Goal: Task Accomplishment & Management: Manage account settings

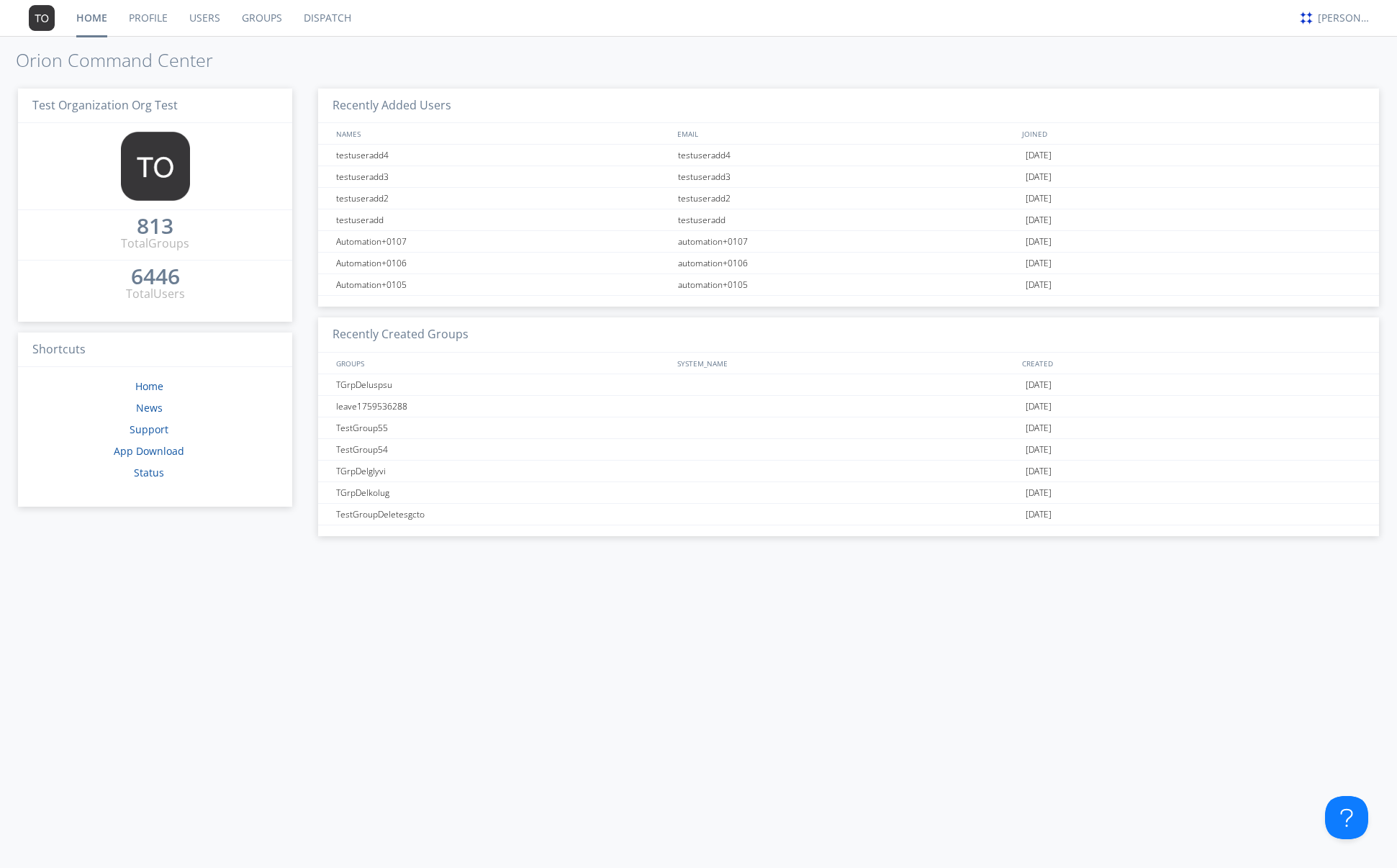
click at [816, 684] on div "Recently Added Users NAMES EMAIL JOINED testuseradd4 testuseradd4 [DATE] testus…" at bounding box center [832, 472] width 1094 height 791
click at [274, 23] on link "Groups" at bounding box center [262, 18] width 62 height 36
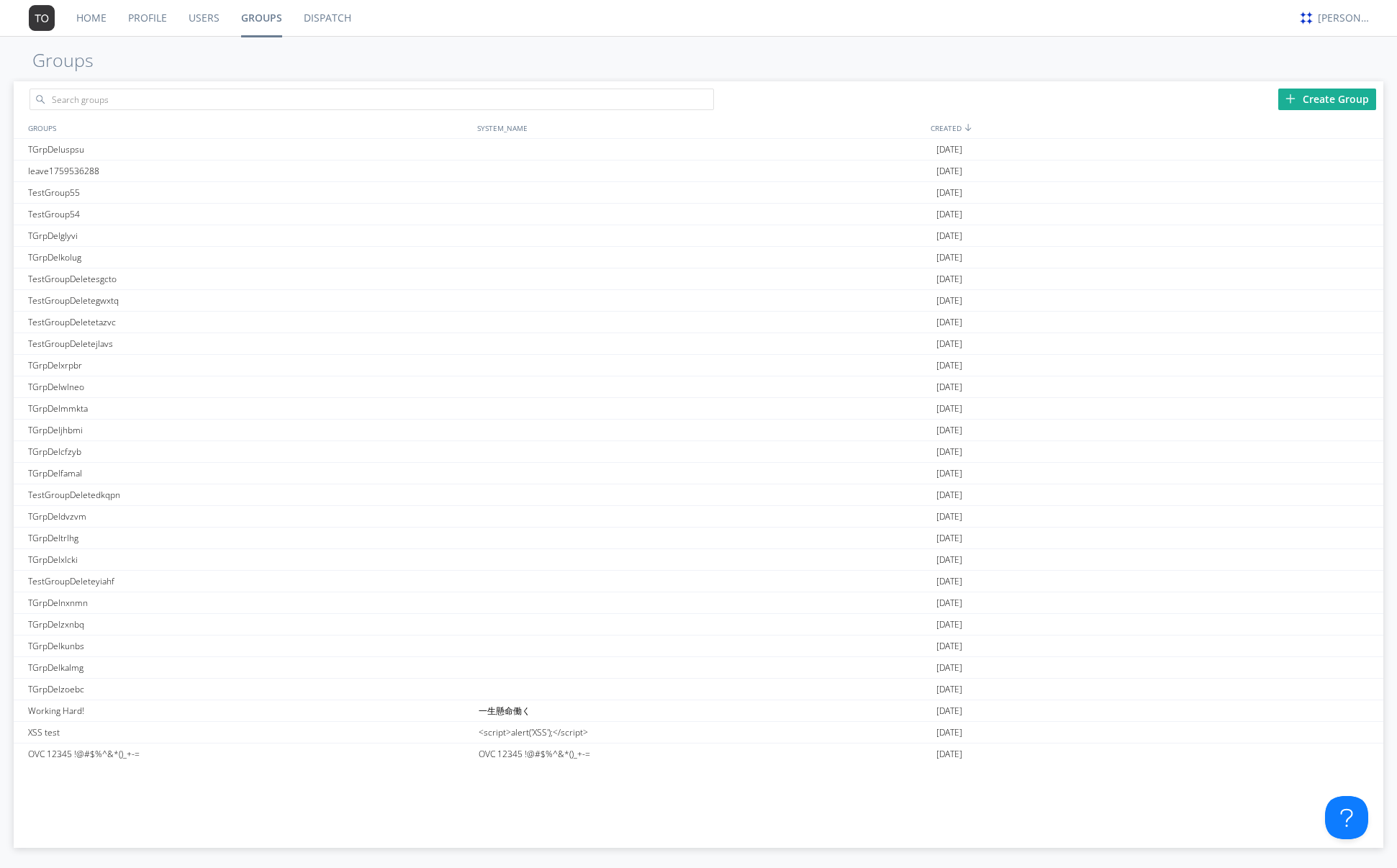
click at [209, 17] on link "Users" at bounding box center [204, 18] width 52 height 36
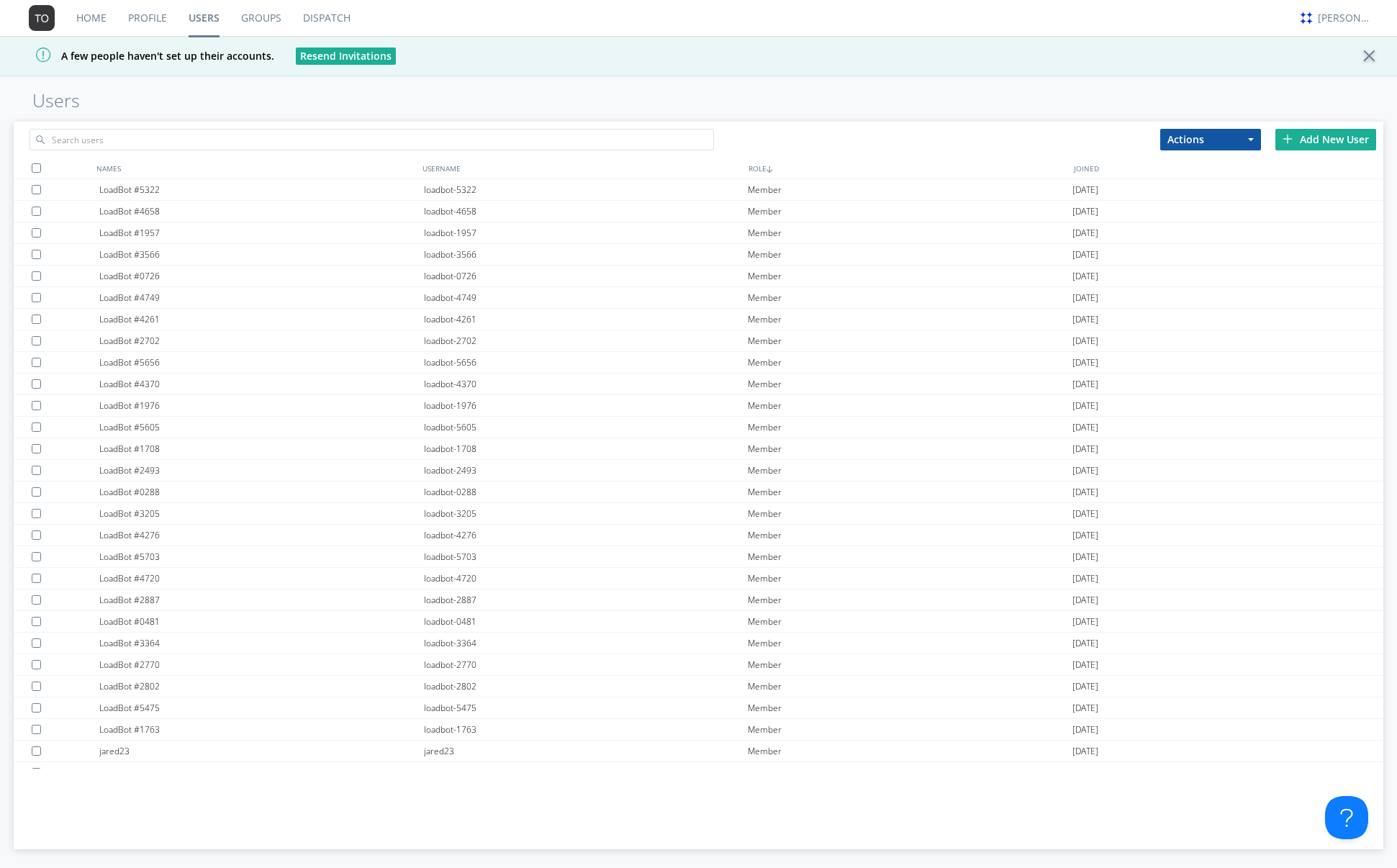
click at [1304, 141] on div "Add New User" at bounding box center [1325, 139] width 101 height 22
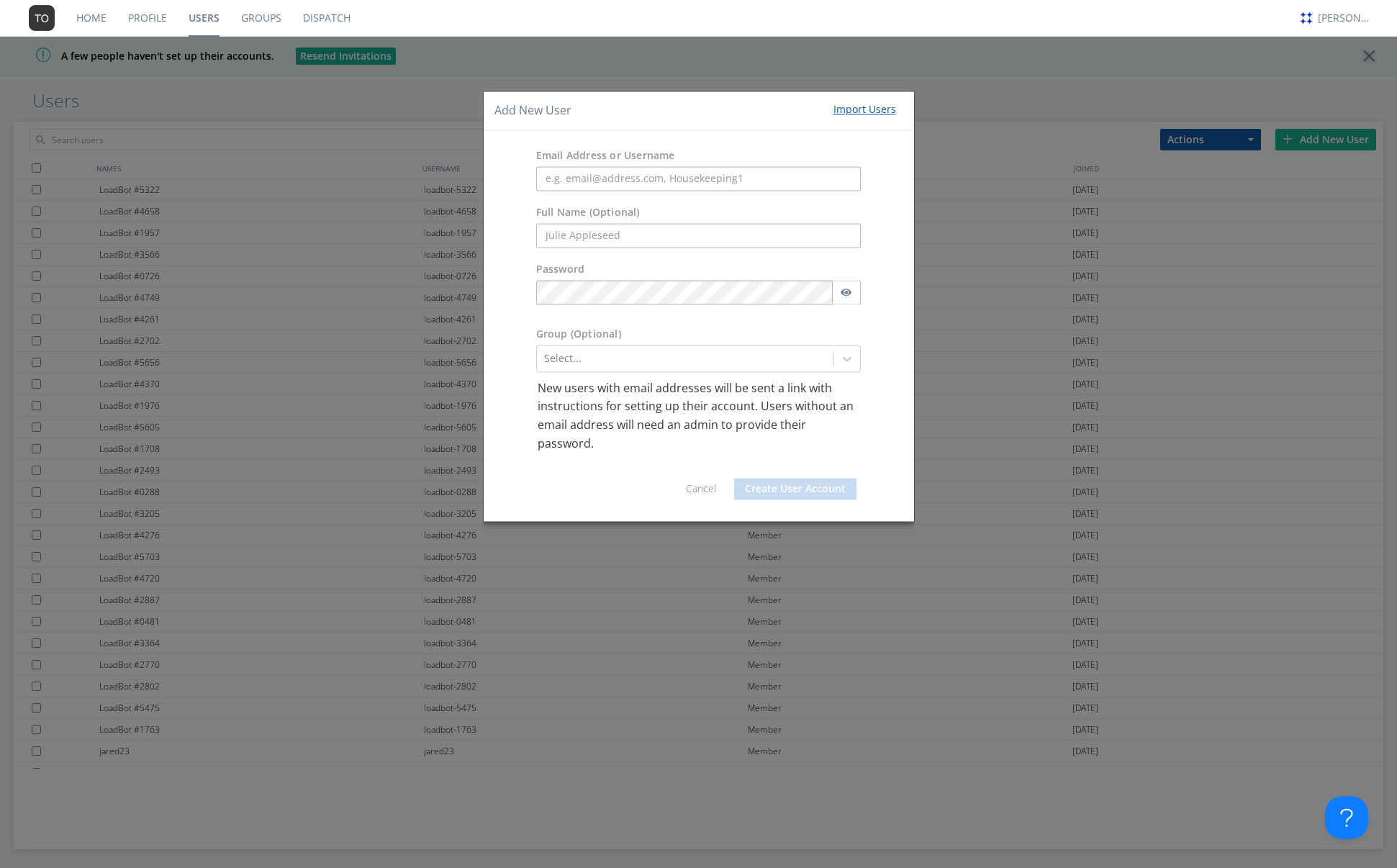
click at [706, 490] on link "Cancel" at bounding box center [700, 489] width 30 height 14
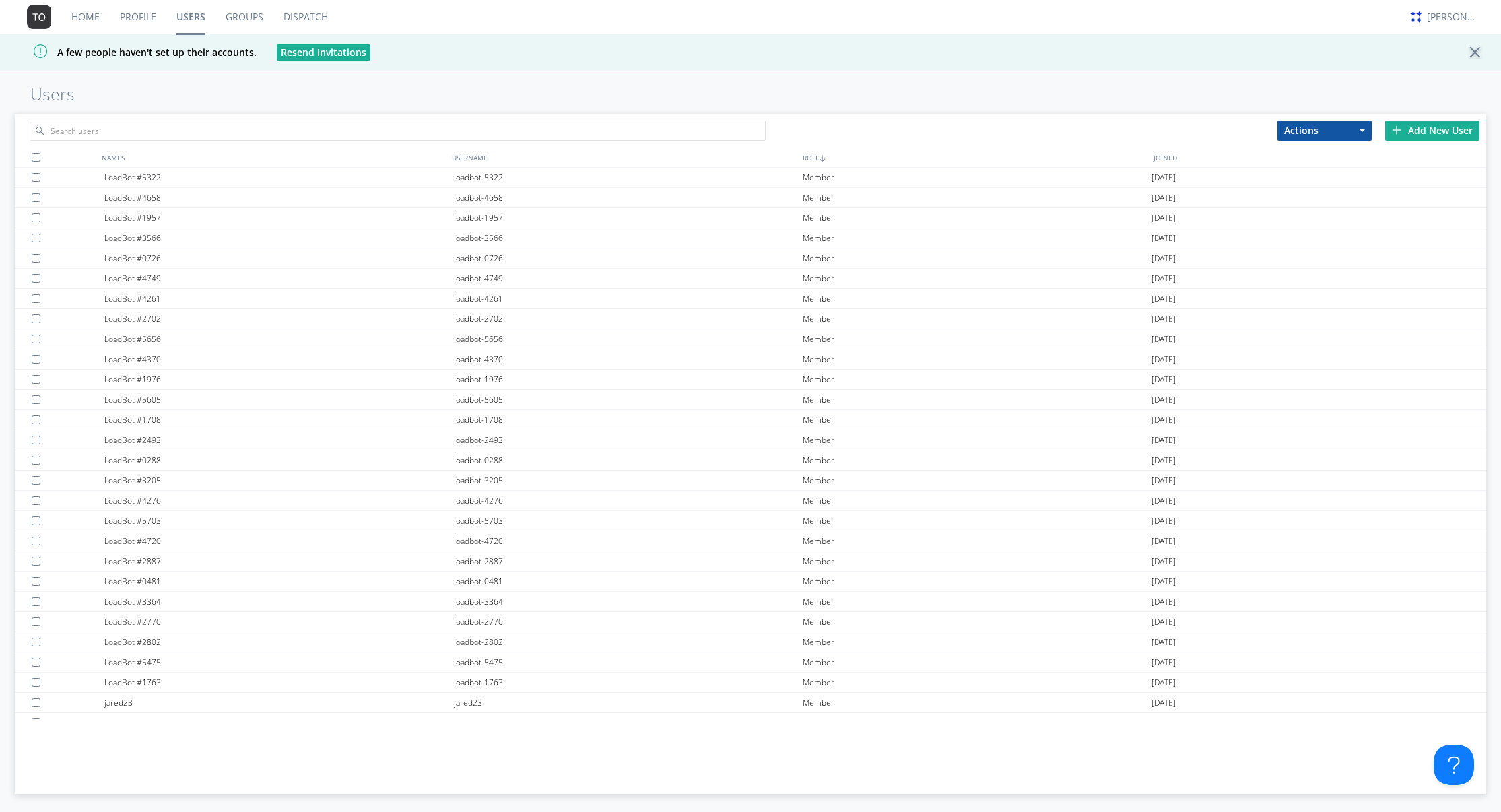
click at [1306, 179] on div "Actions Add to Group Delete User Edit Settings Export Users Add New User NAMES …" at bounding box center [750, 461] width 1501 height 703
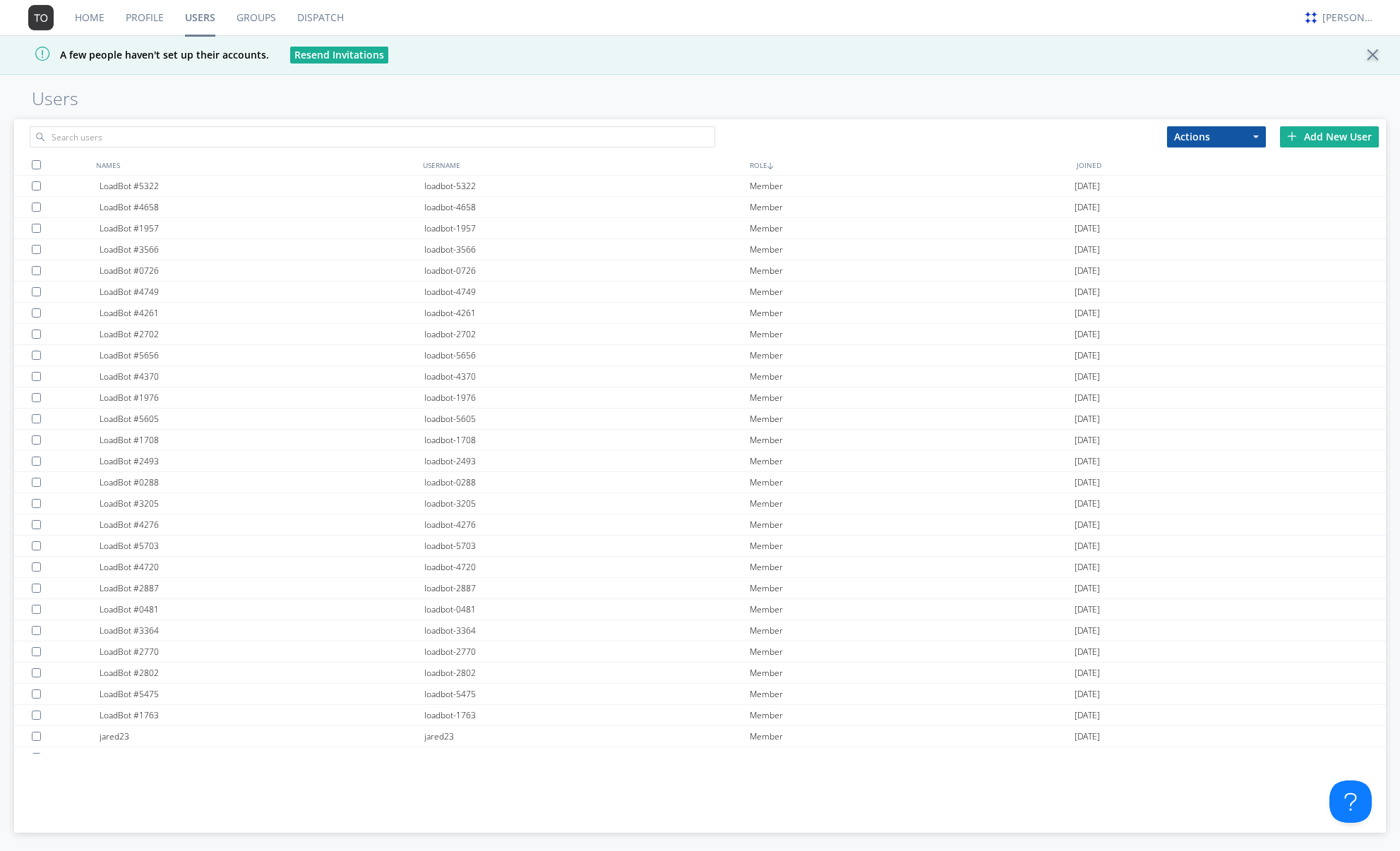
click at [1345, 136] on div "Add New User" at bounding box center [1329, 137] width 99 height 21
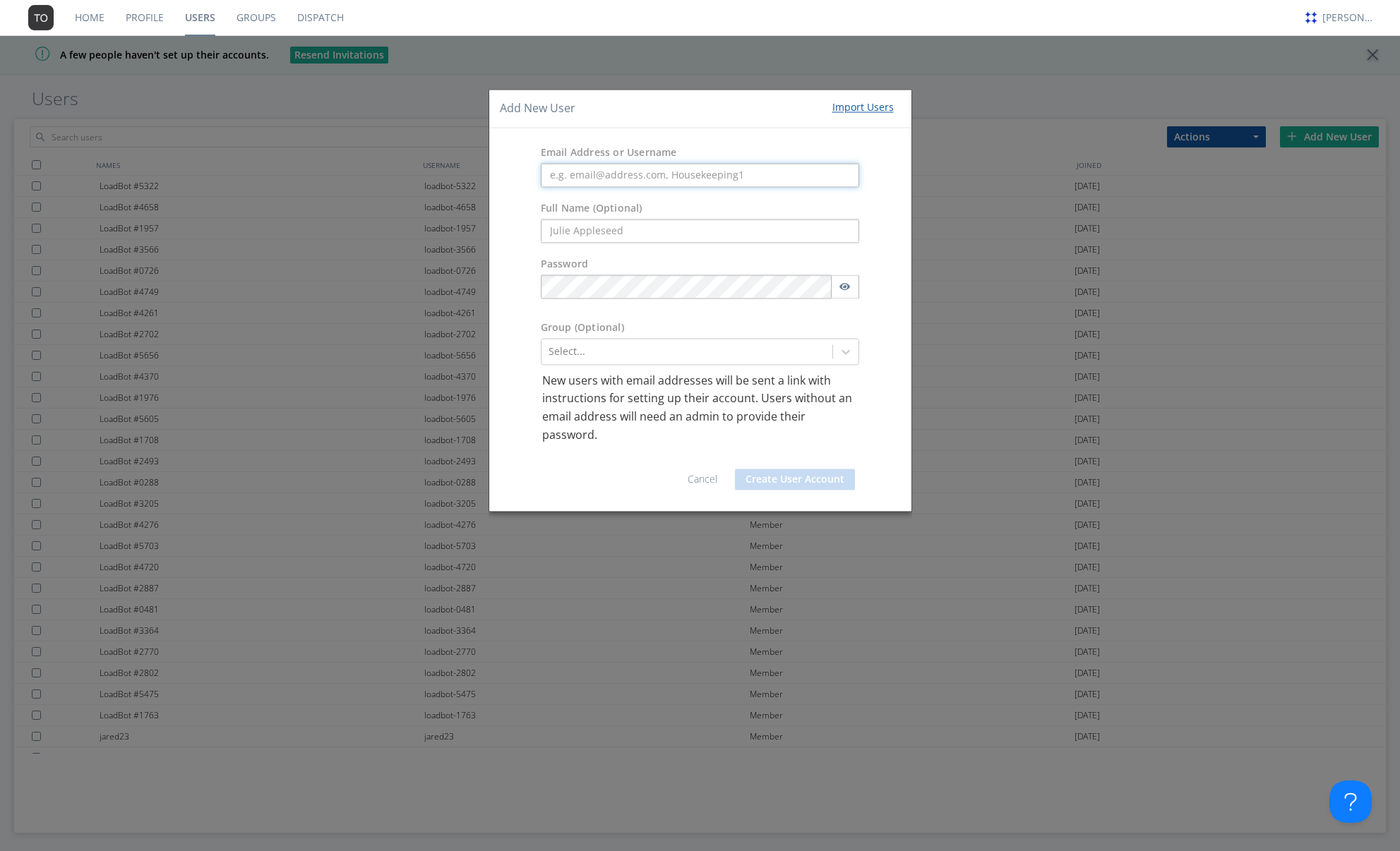
click at [677, 180] on input "text" at bounding box center [700, 175] width 319 height 24
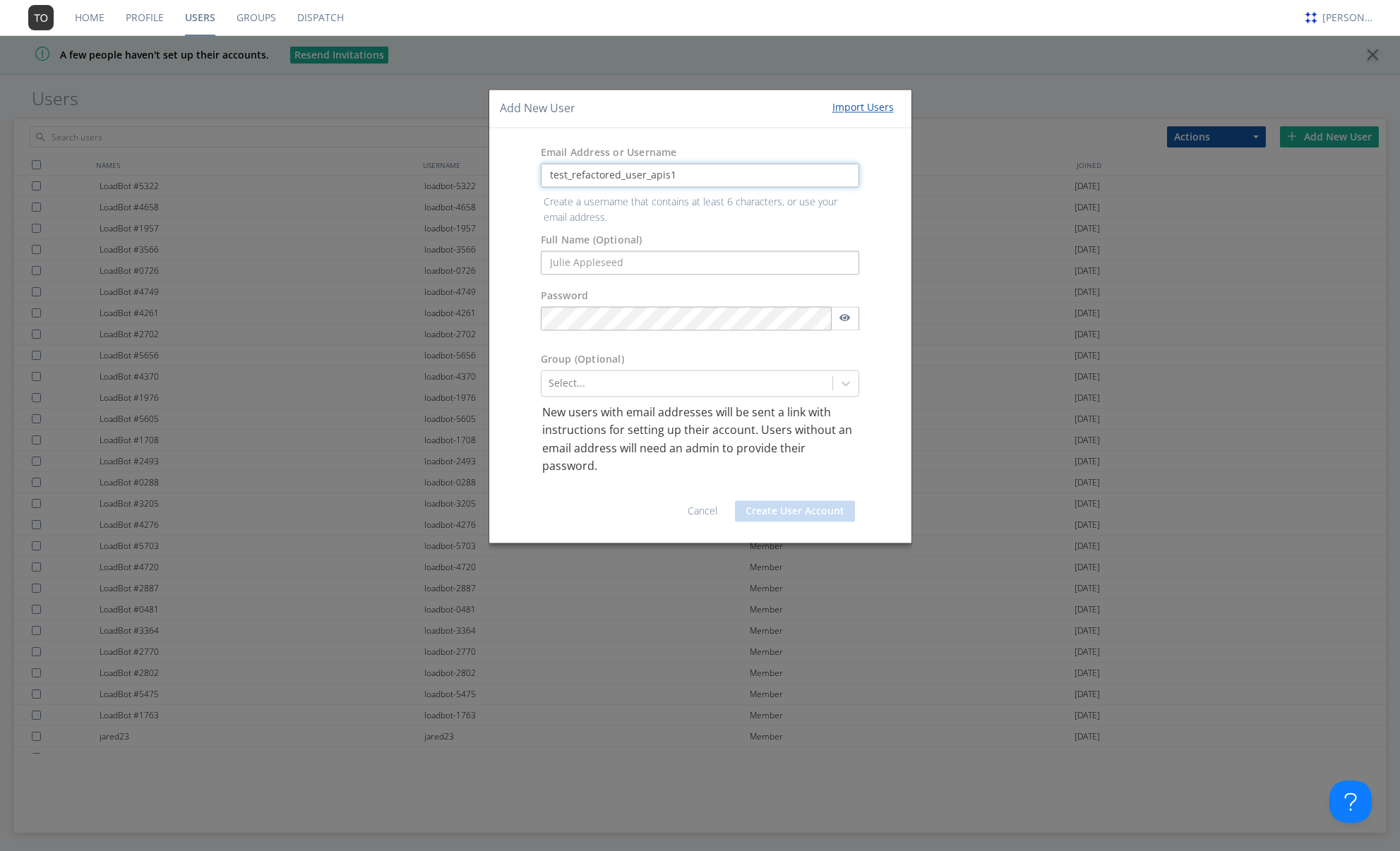
drag, startPoint x: 684, startPoint y: 185, endPoint x: 540, endPoint y: 170, distance: 144.8
click at [541, 170] on input "test_refactored_user_apis1" at bounding box center [700, 175] width 319 height 24
type input "test_refactored_user_apis1"
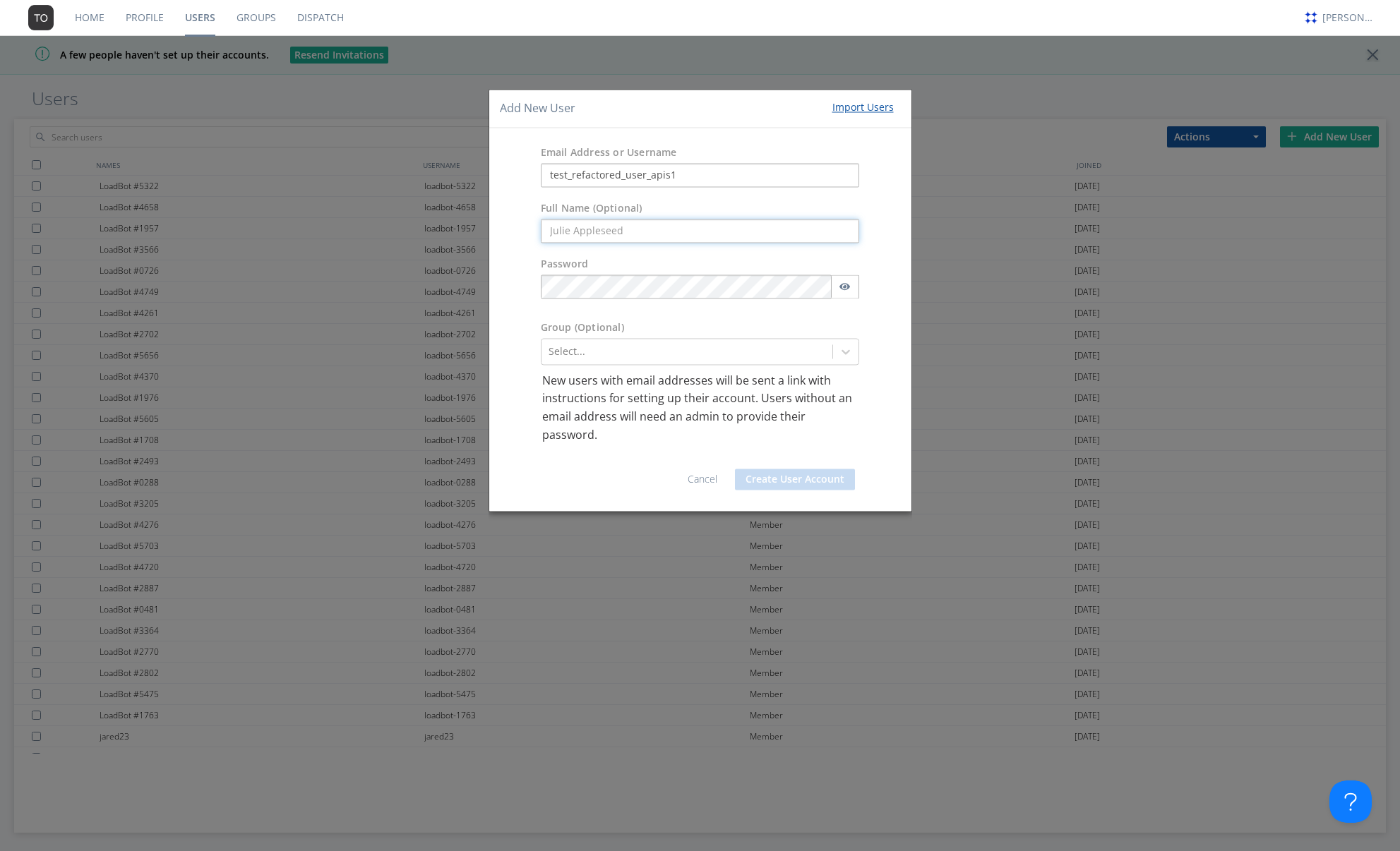
click at [577, 254] on form "Email Address or Username test_refactored_user_apis1 Full Name (Optional) Passw…" at bounding box center [700, 319] width 401 height 362
paste input "test_refactored_user_apis1"
type input "test_refactored_user_apis1"
click at [597, 462] on div "Cancel Create User Account" at bounding box center [700, 472] width 401 height 57
click at [841, 353] on icon at bounding box center [846, 351] width 14 height 14
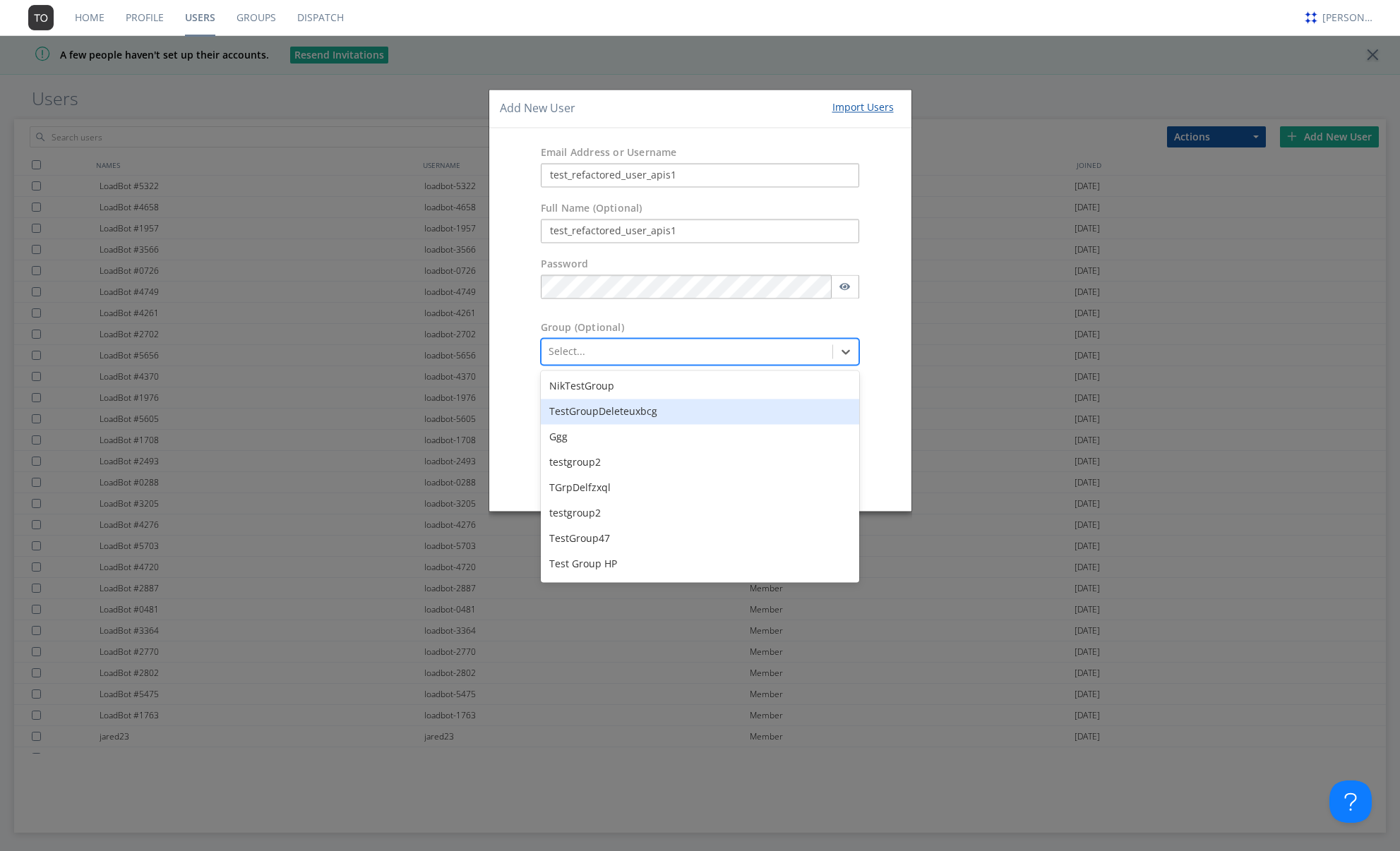
click at [715, 410] on div "TestGroupDeleteuxbcg" at bounding box center [700, 412] width 319 height 25
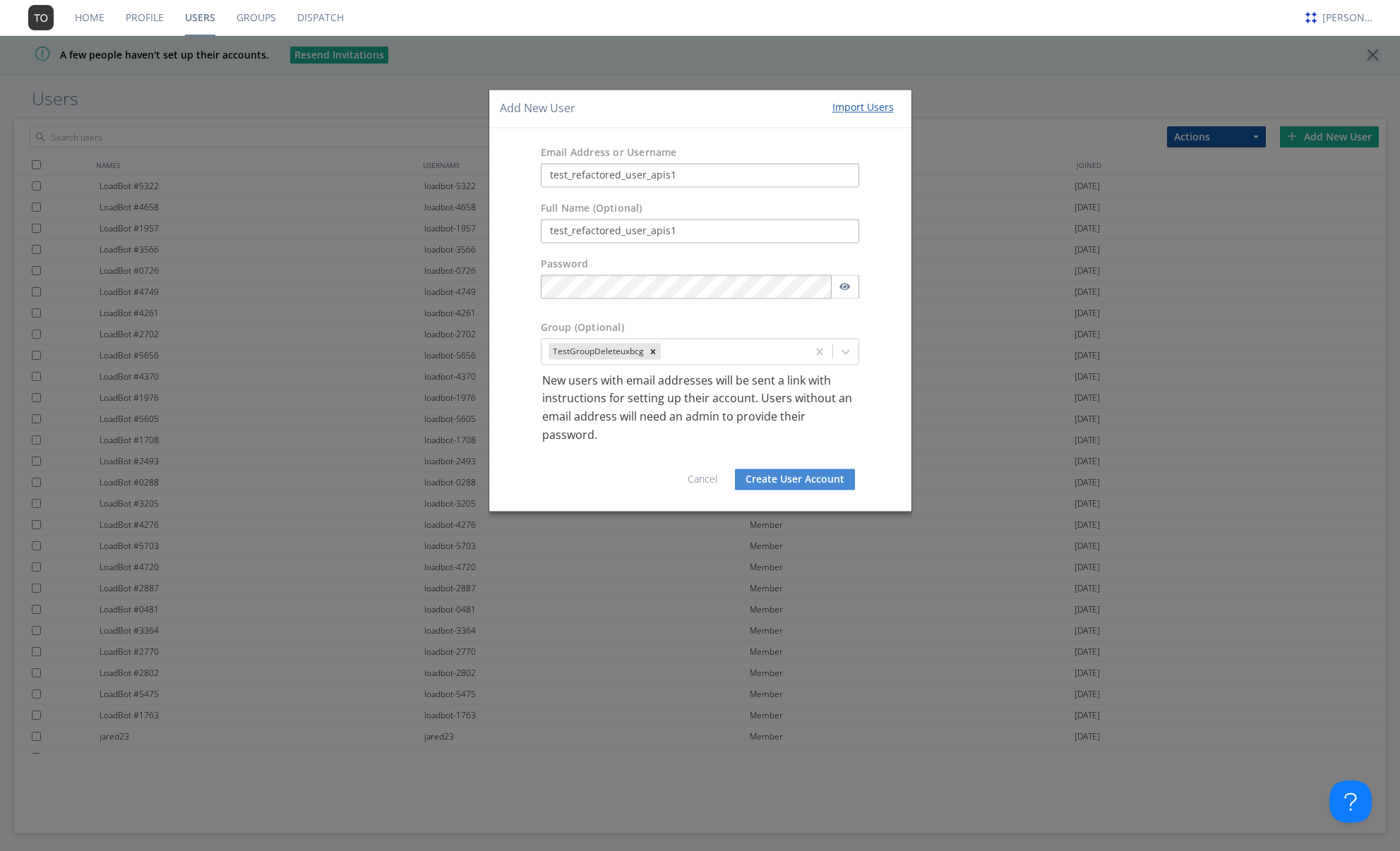
click at [804, 477] on button "Create User Account" at bounding box center [795, 479] width 120 height 21
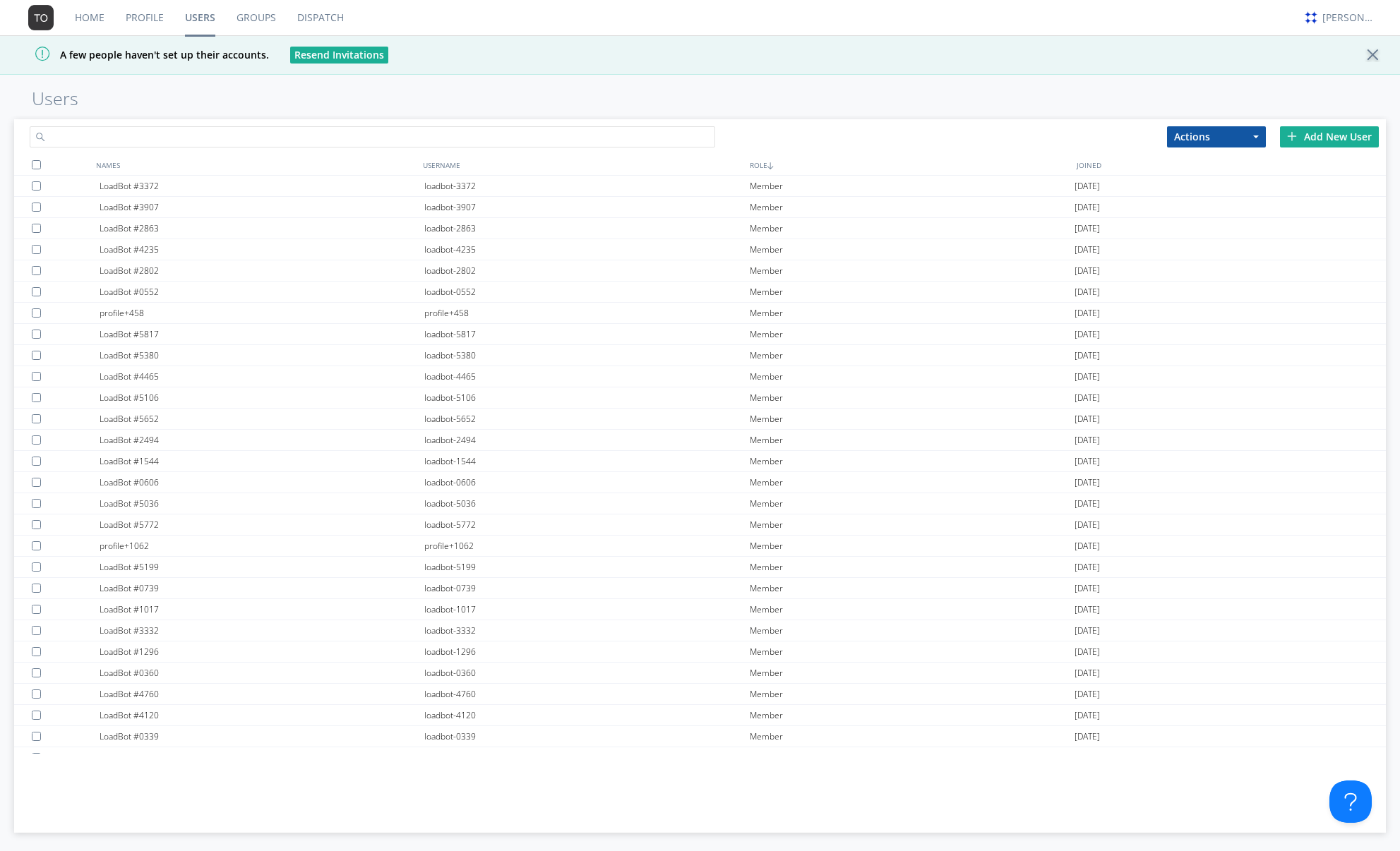
click at [389, 141] on input "text" at bounding box center [372, 137] width 686 height 21
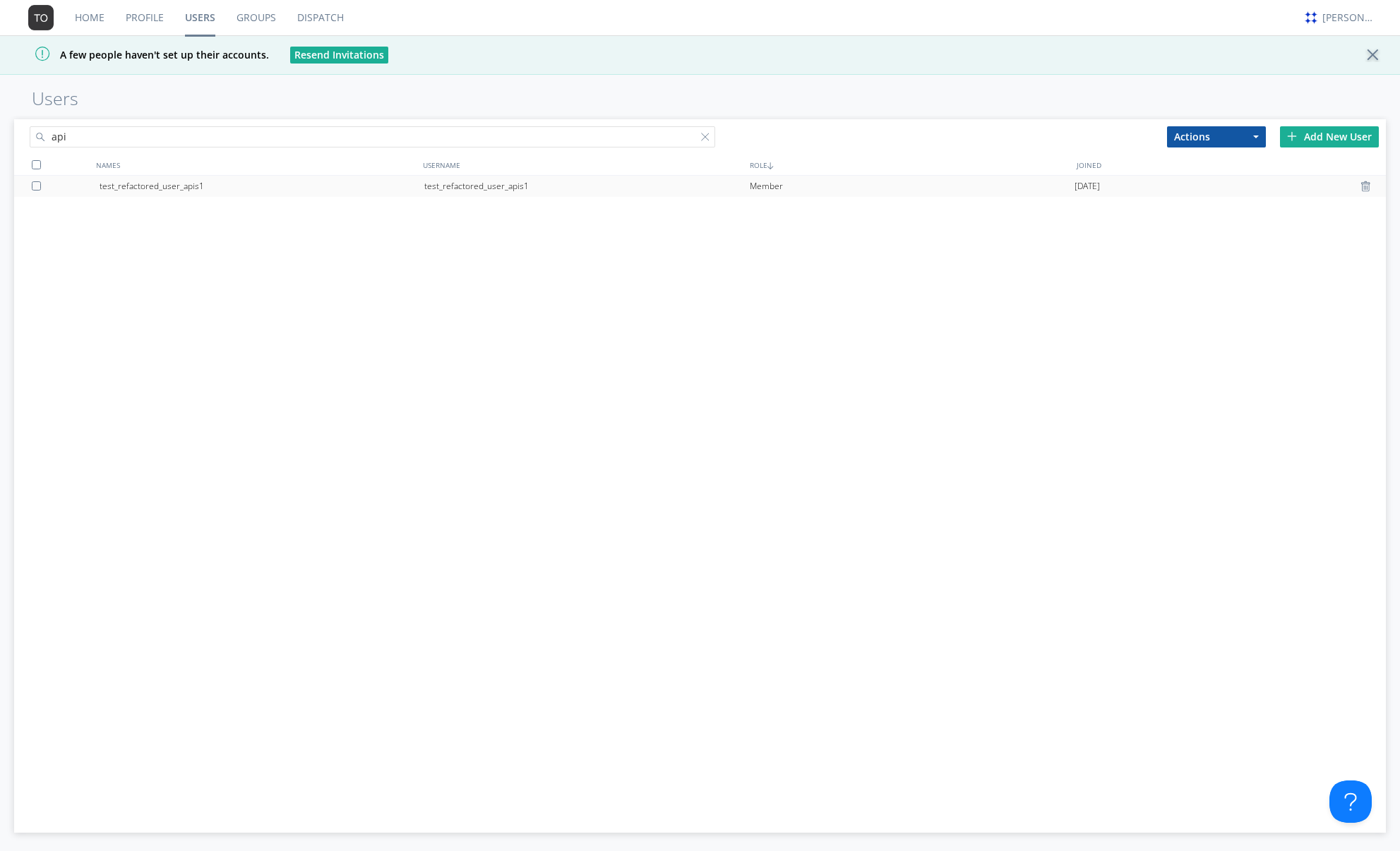
type input "api"
click at [503, 180] on div "test_refactored_user_apis1" at bounding box center [586, 186] width 325 height 21
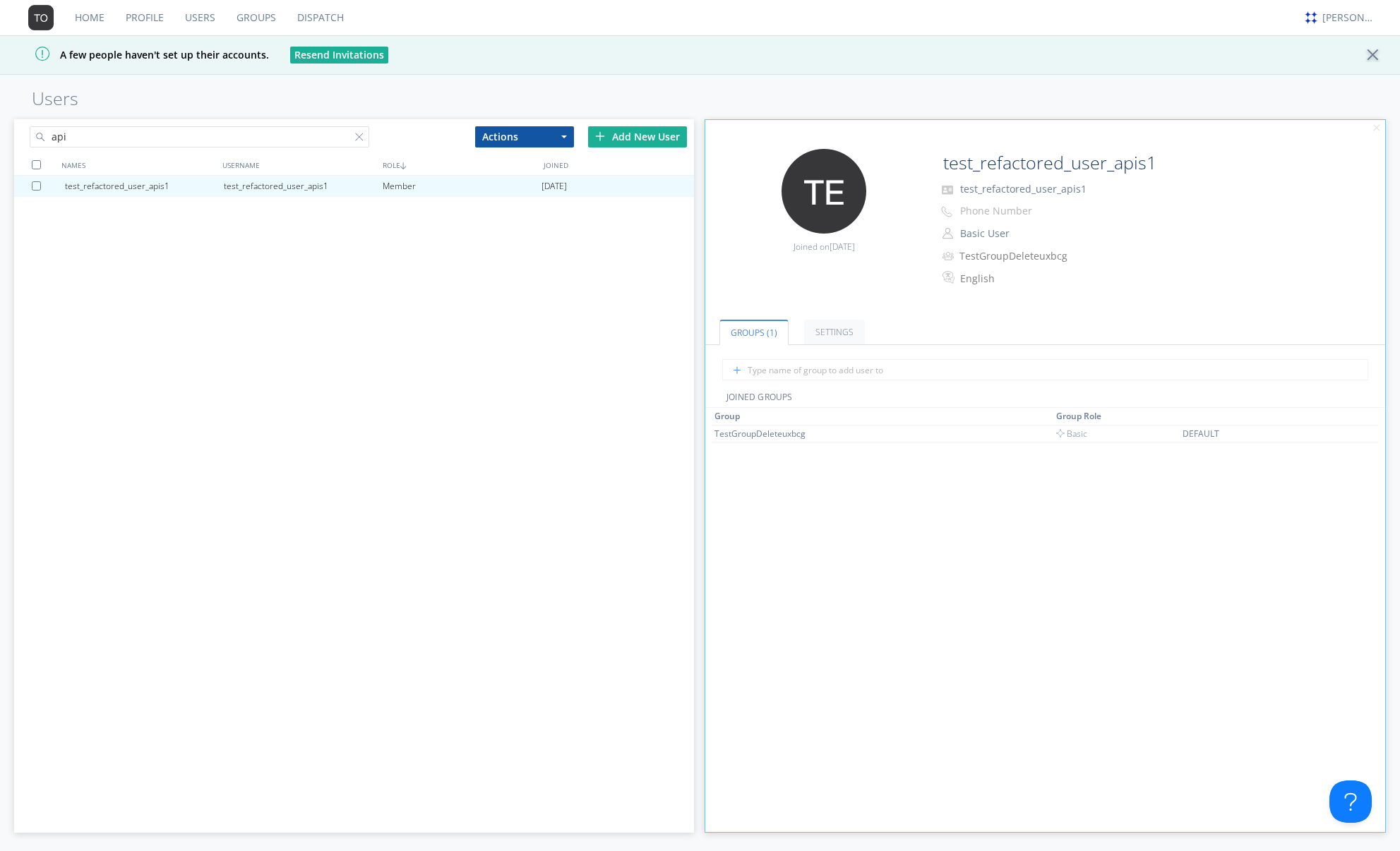
click at [251, 13] on link "Groups" at bounding box center [257, 18] width 61 height 35
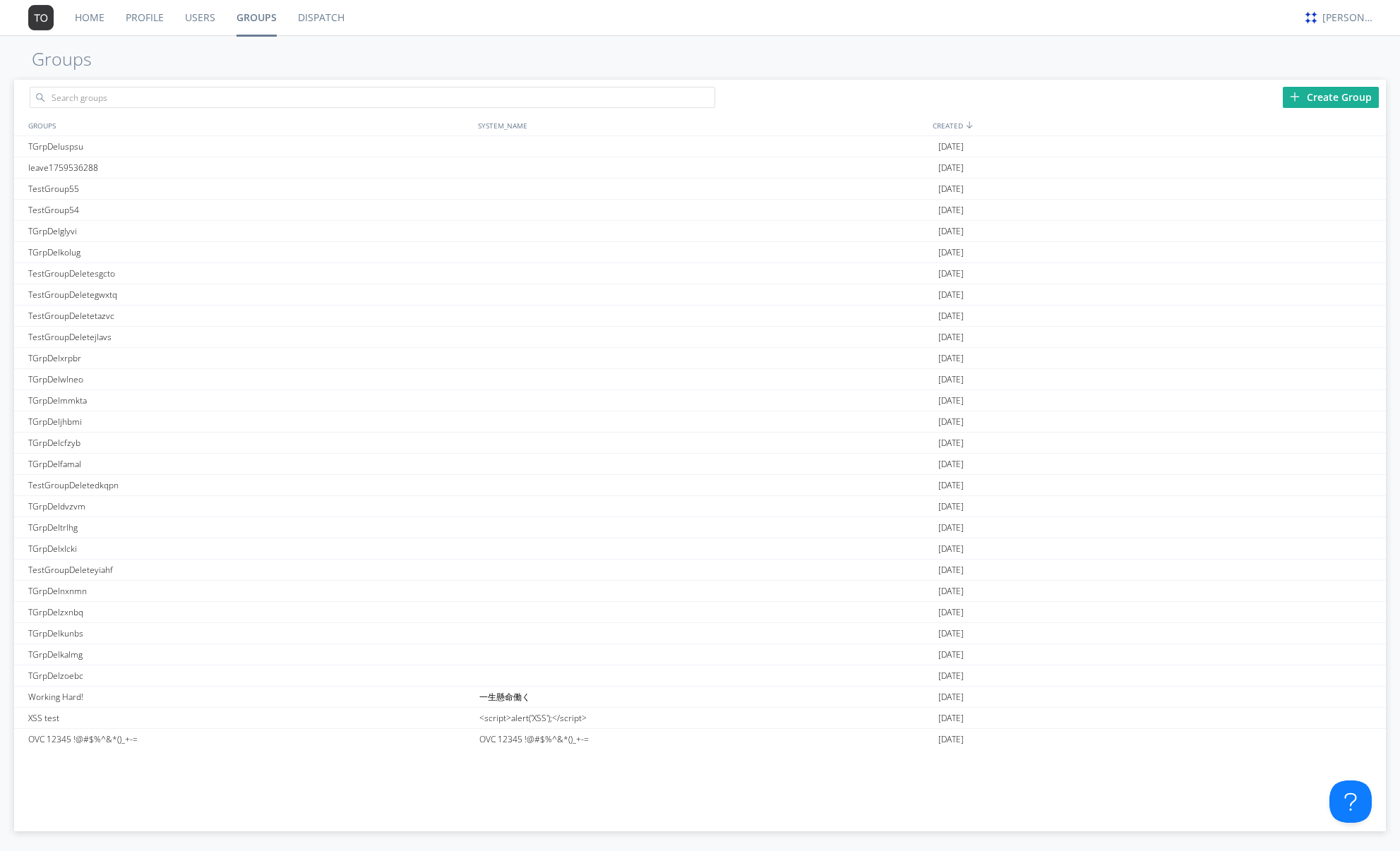
click at [262, 12] on link "Groups" at bounding box center [257, 18] width 62 height 35
click at [216, 97] on input "text" at bounding box center [372, 97] width 686 height 21
type input "s"
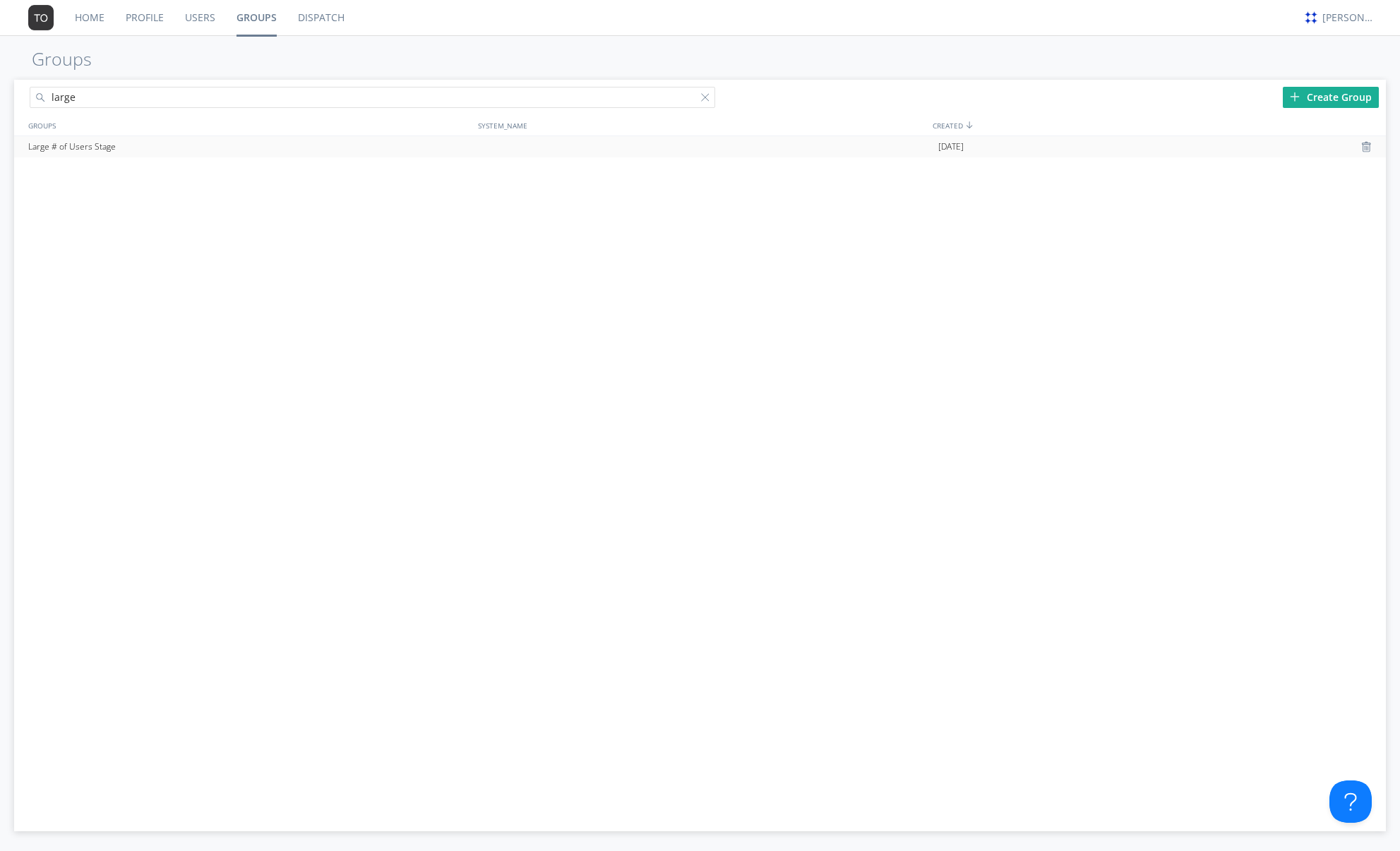
type input "large"
click at [115, 153] on div "Large # of Users Stage" at bounding box center [250, 146] width 451 height 21
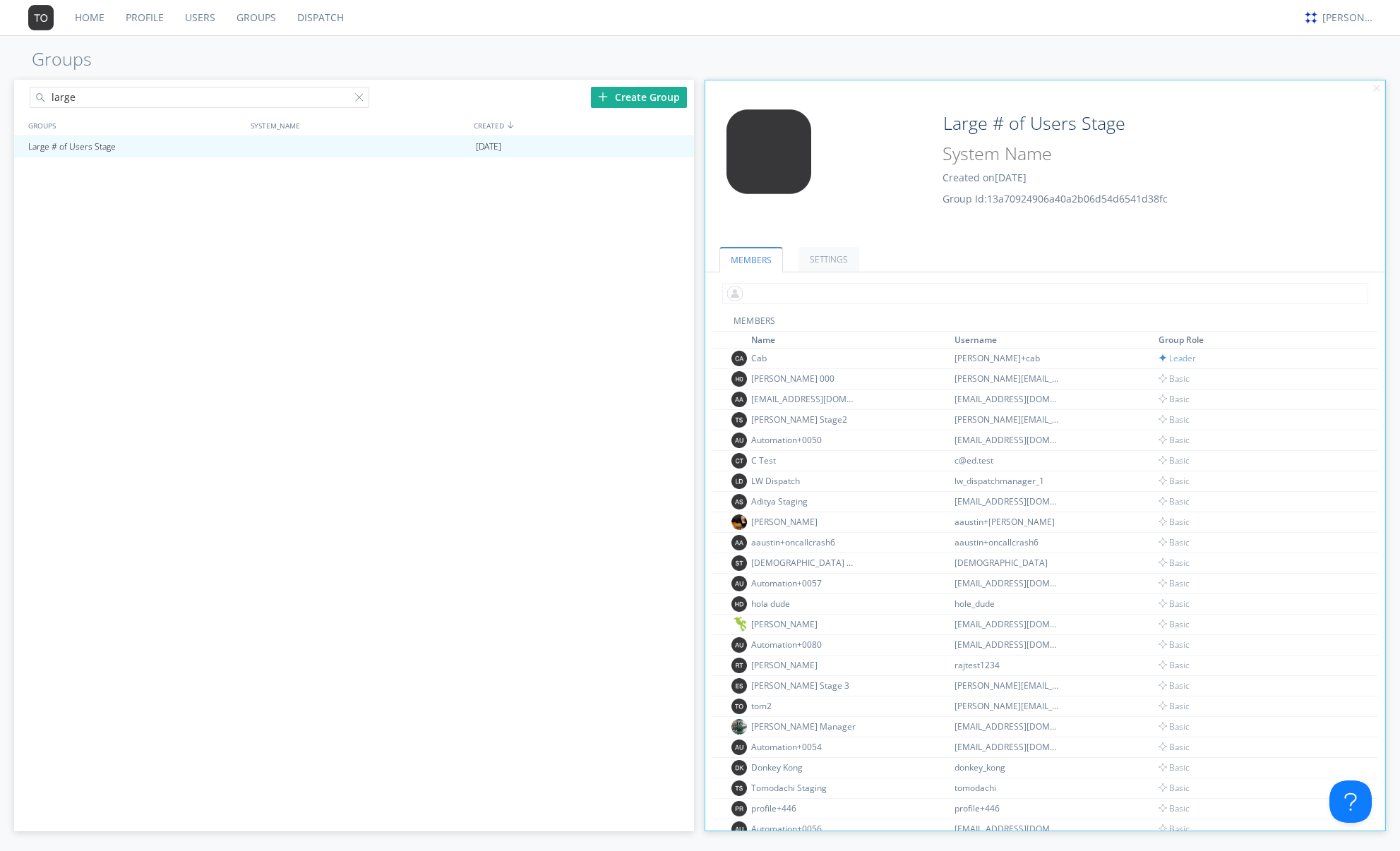
click at [841, 287] on input "text" at bounding box center [1045, 293] width 646 height 21
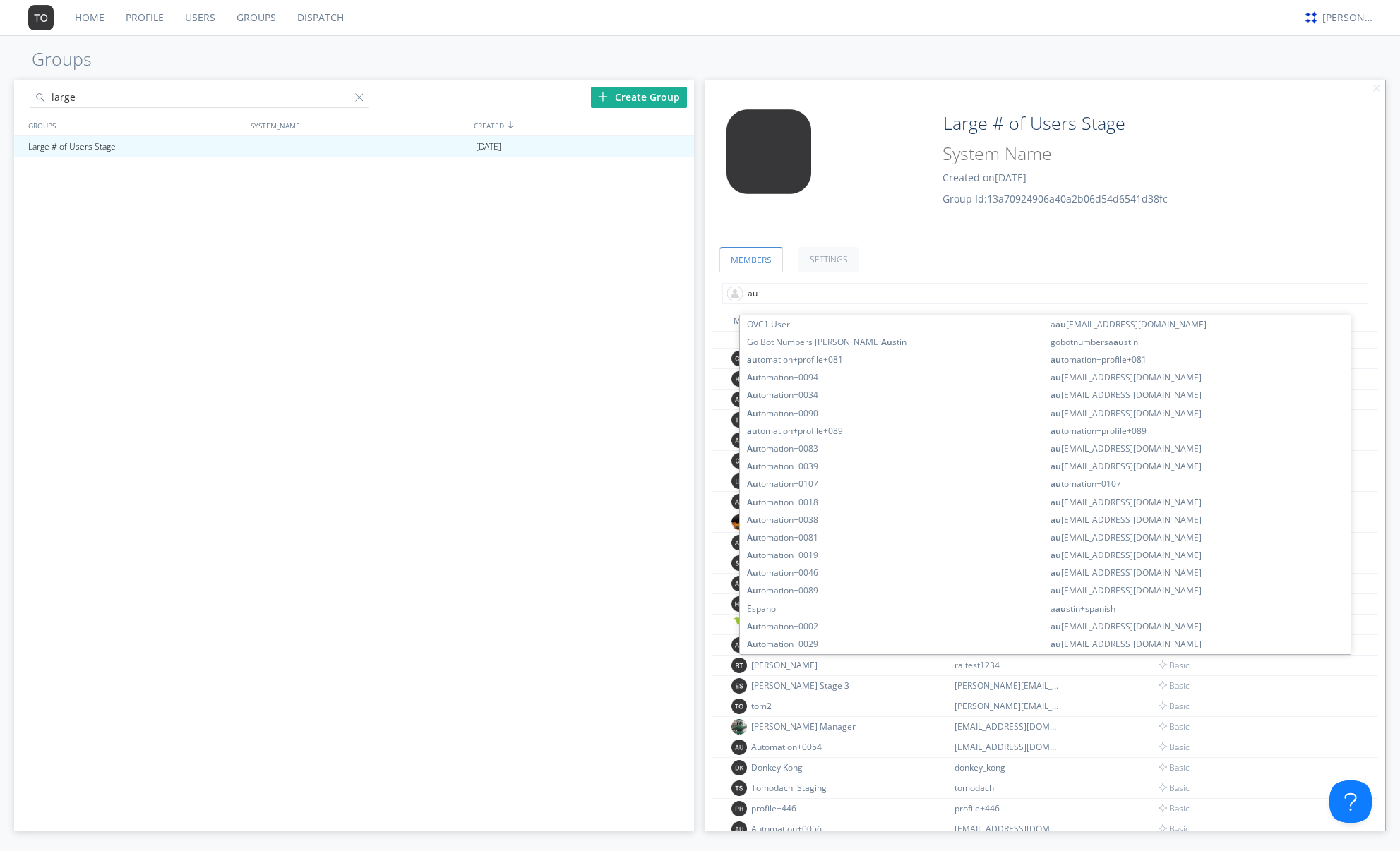
type input "au"
click at [915, 255] on ul "MEMBERS SETTINGS" at bounding box center [1046, 250] width 680 height 43
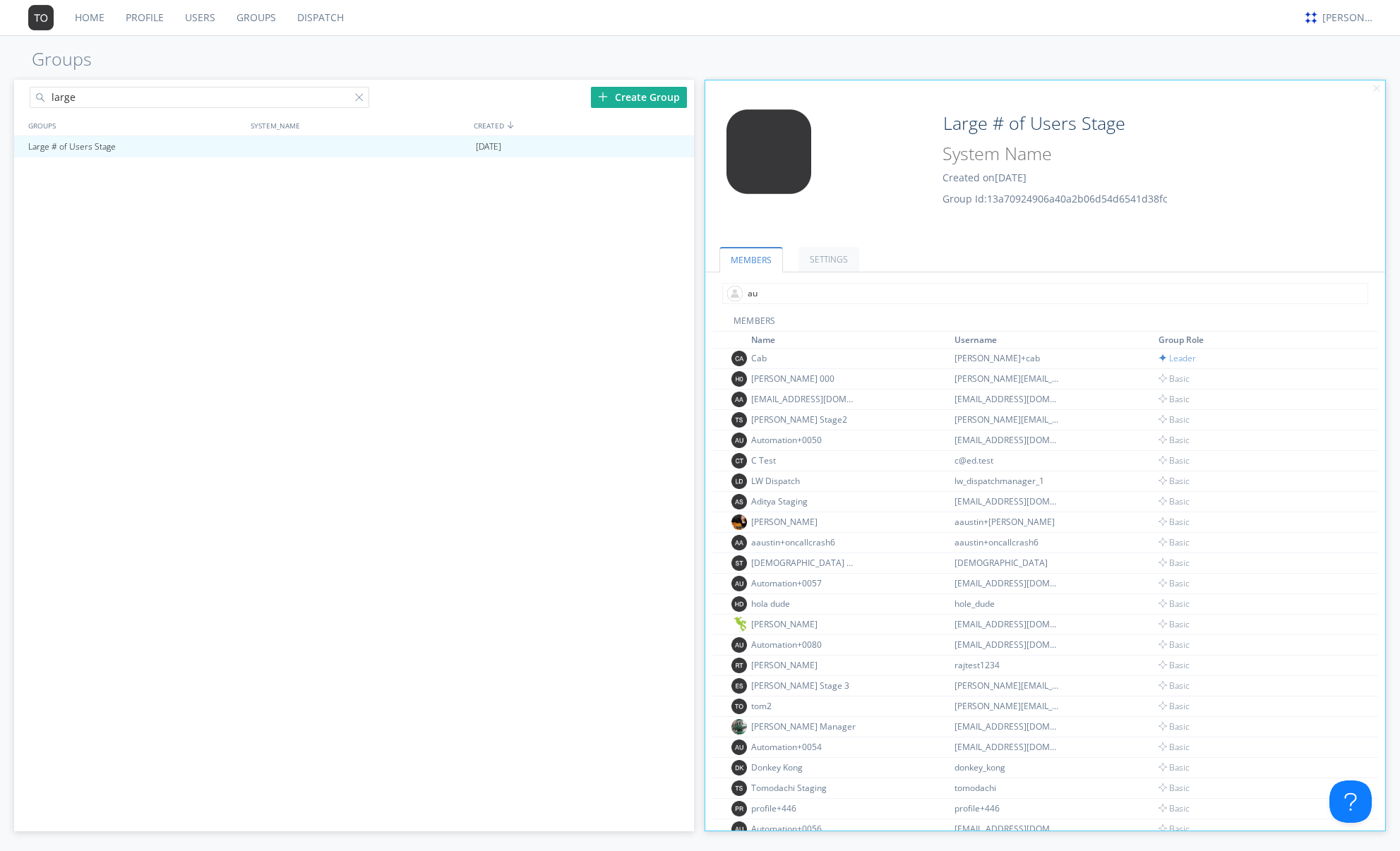
click at [827, 299] on input "au" at bounding box center [1045, 293] width 646 height 21
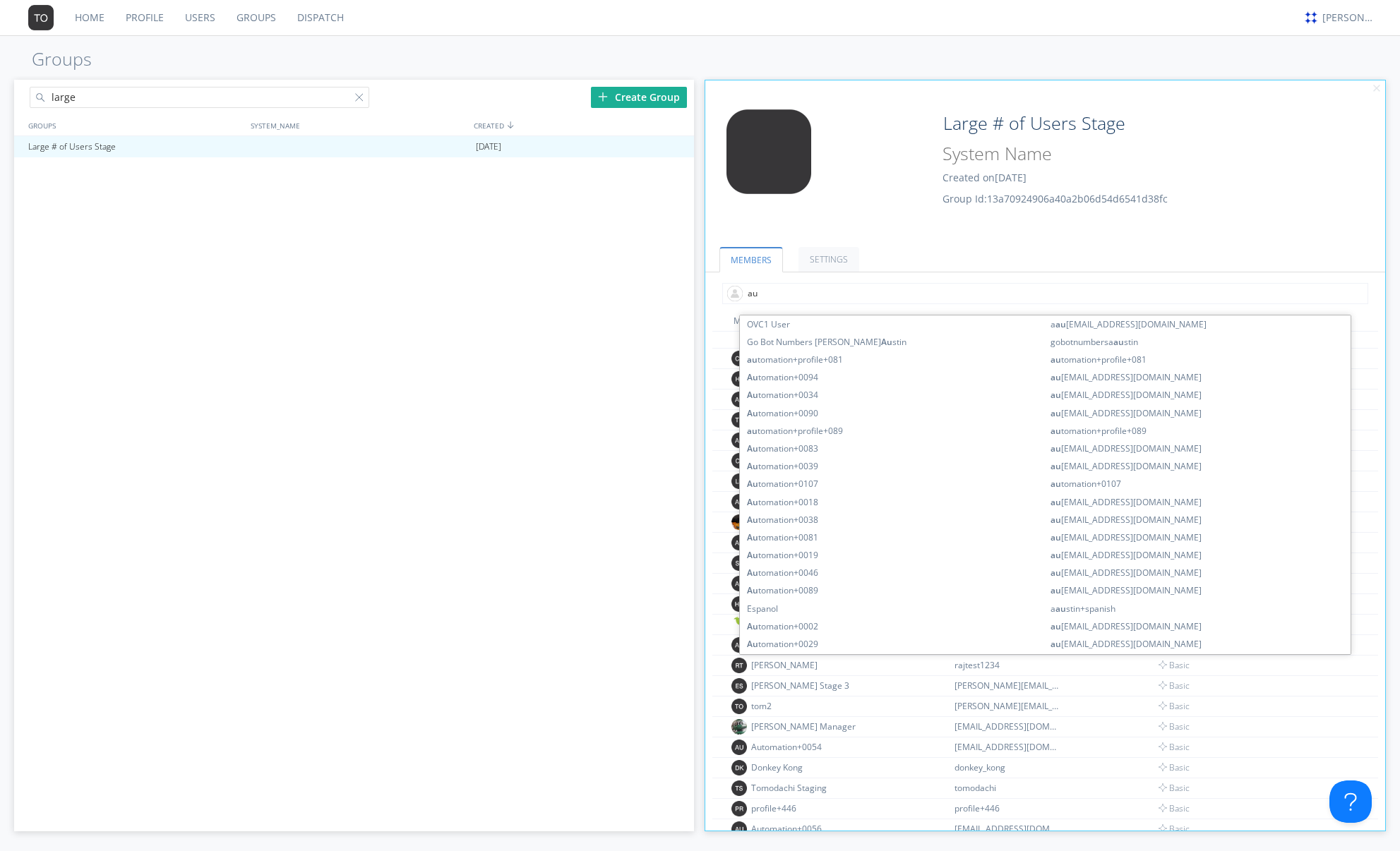
click at [1186, 254] on ul "MEMBERS SETTINGS" at bounding box center [1046, 250] width 680 height 43
click at [761, 290] on input "au" at bounding box center [1045, 293] width 646 height 21
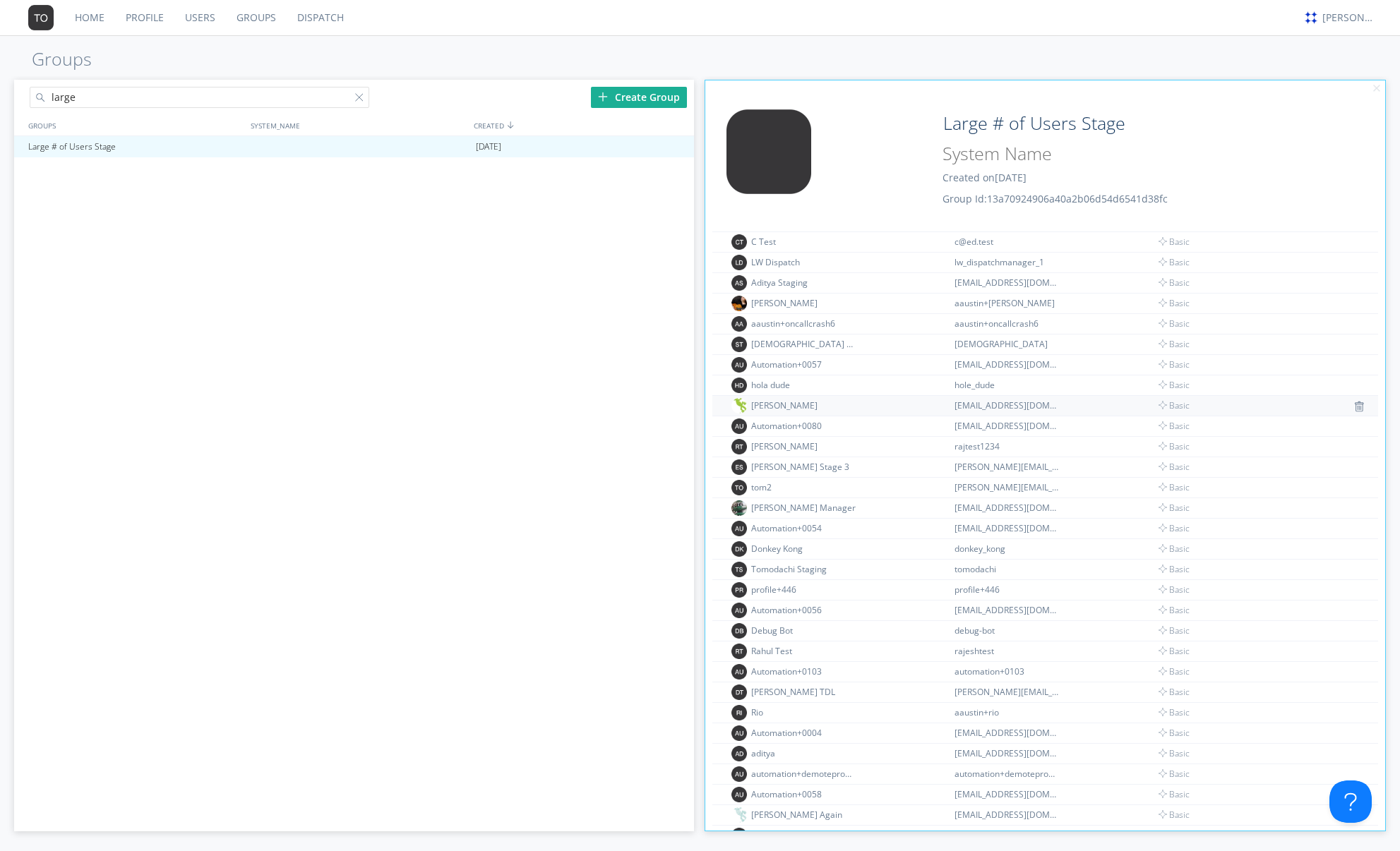
scroll to position [228, 0]
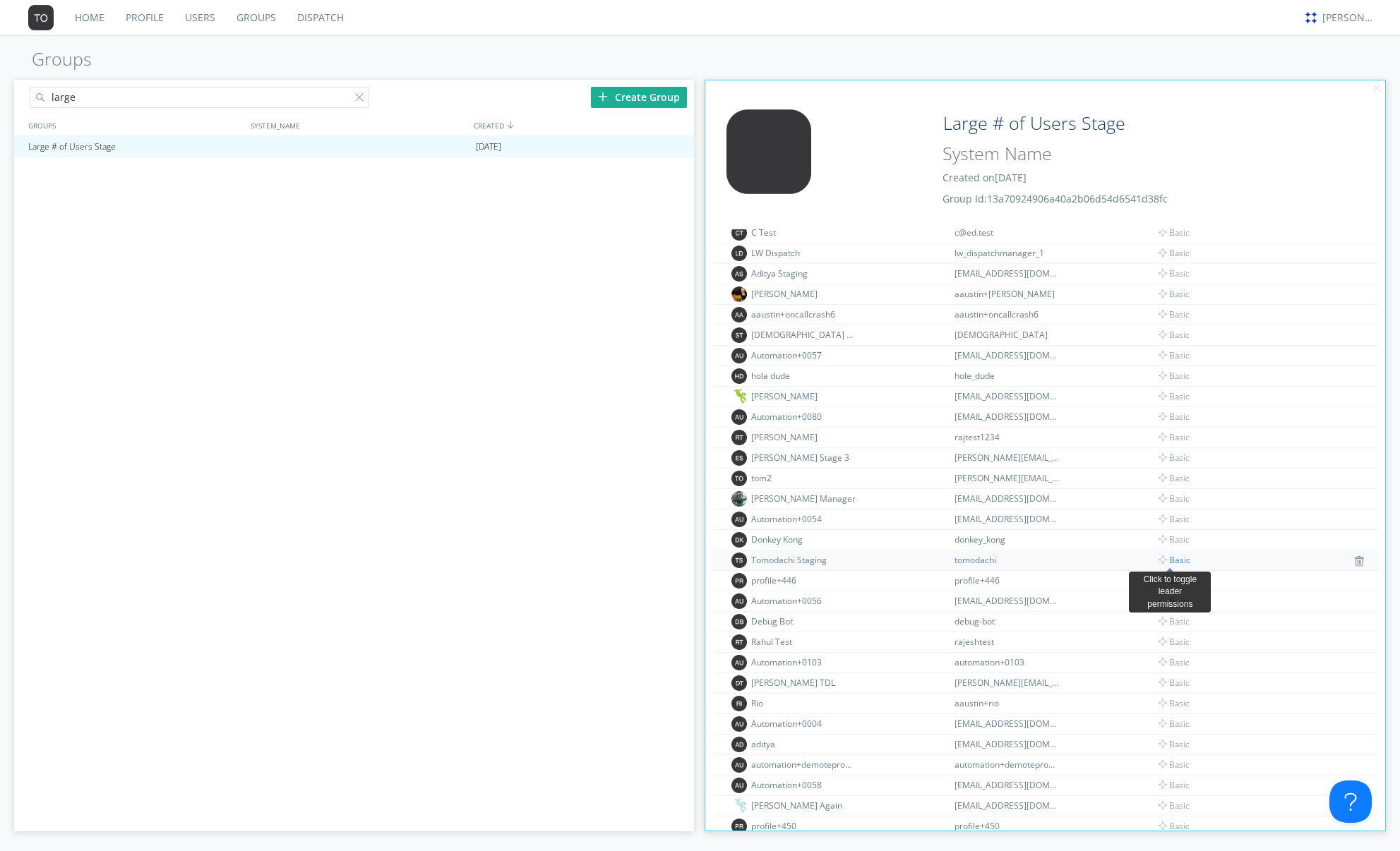
click at [1176, 557] on span "Basic" at bounding box center [1175, 560] width 32 height 12
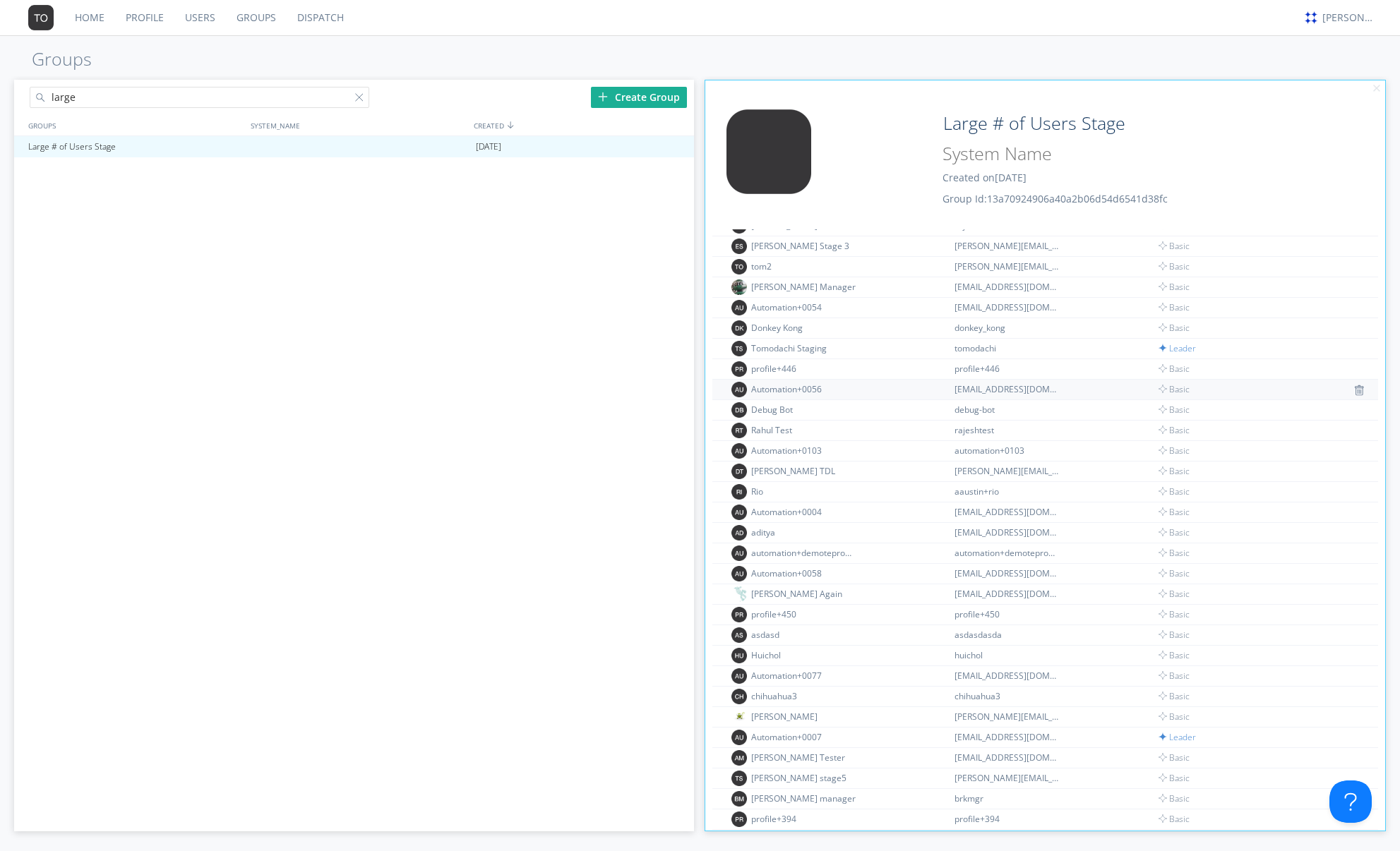
scroll to position [581, 0]
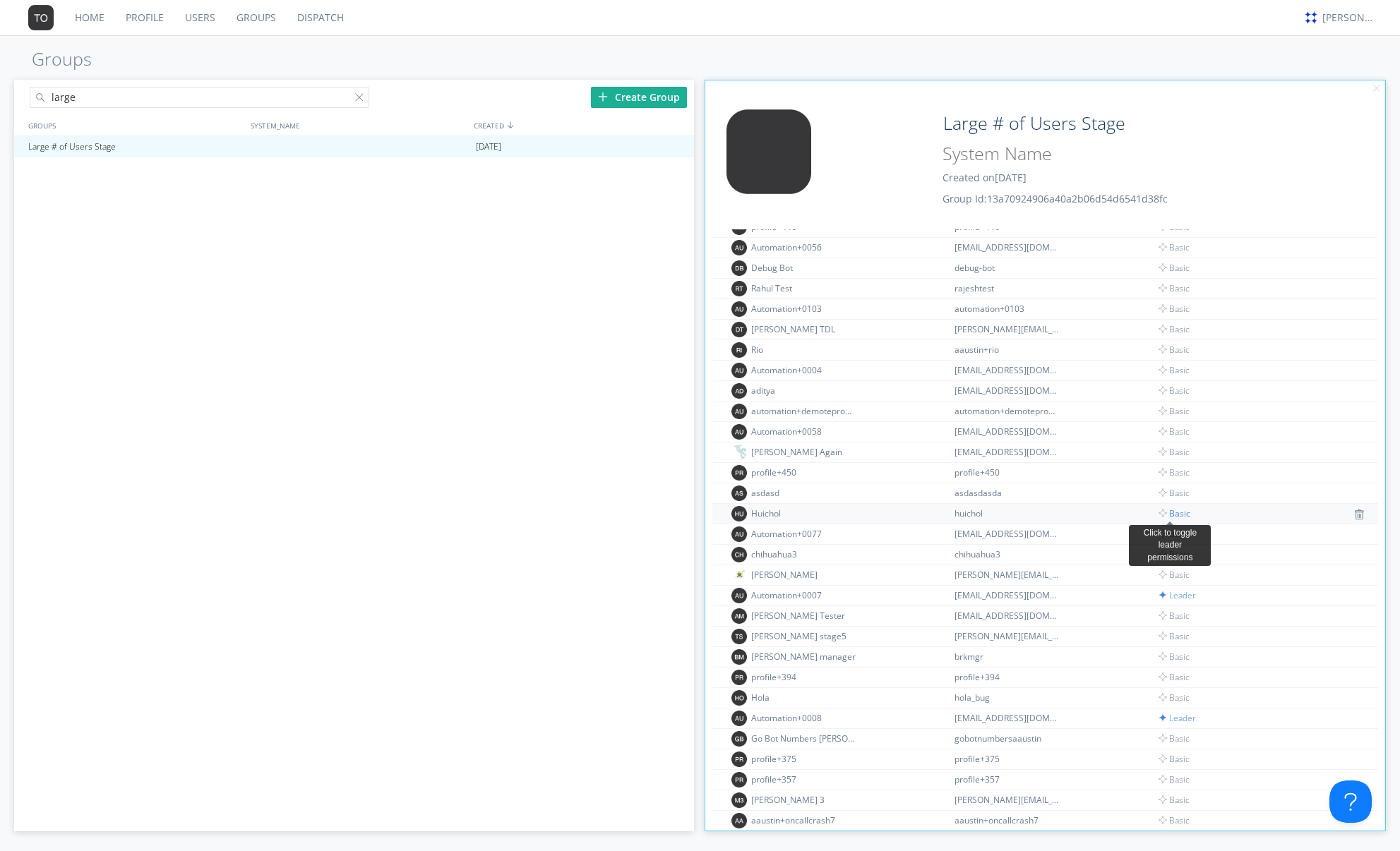
click at [1178, 512] on span "Basic" at bounding box center [1175, 513] width 32 height 12
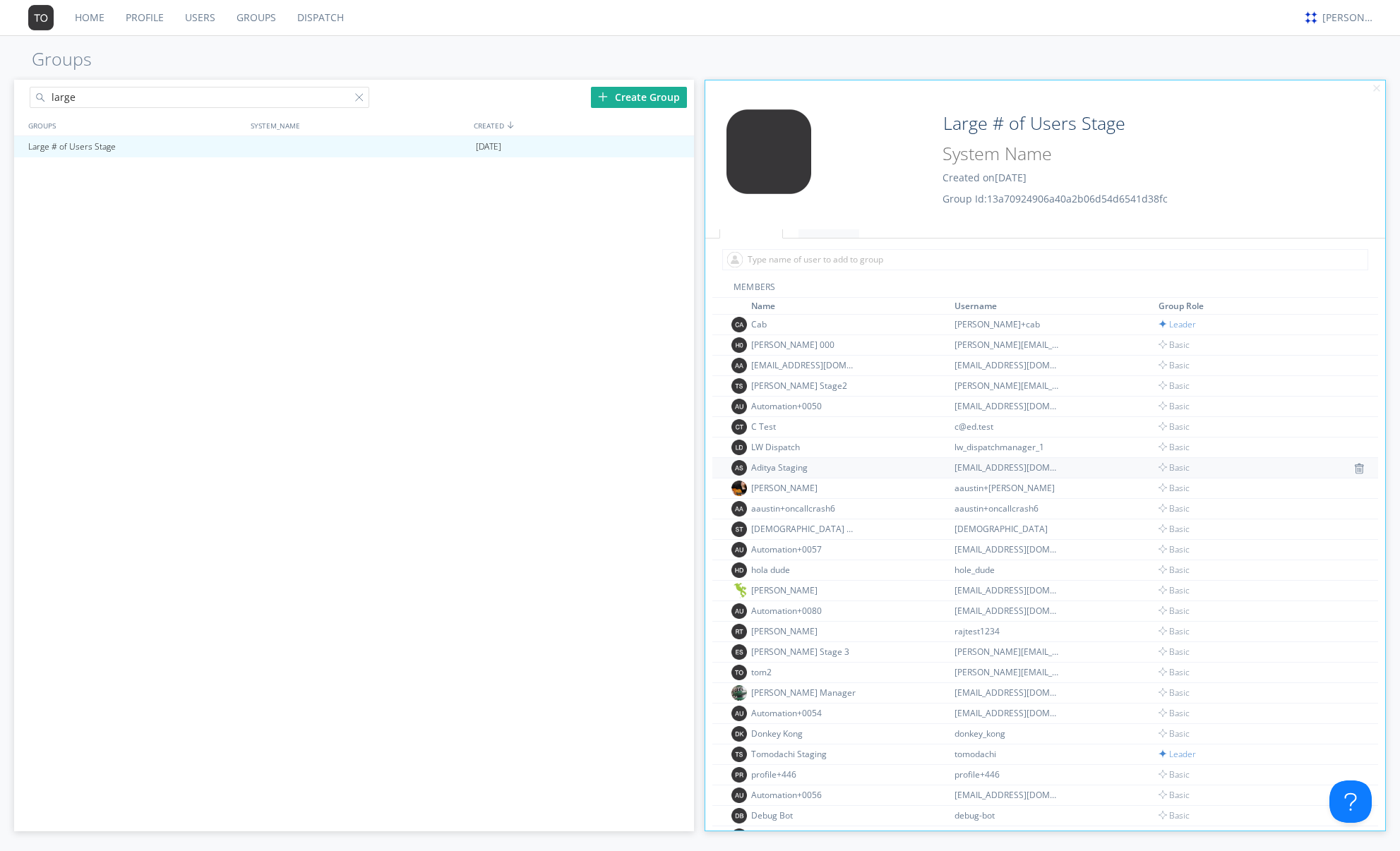
scroll to position [0, 0]
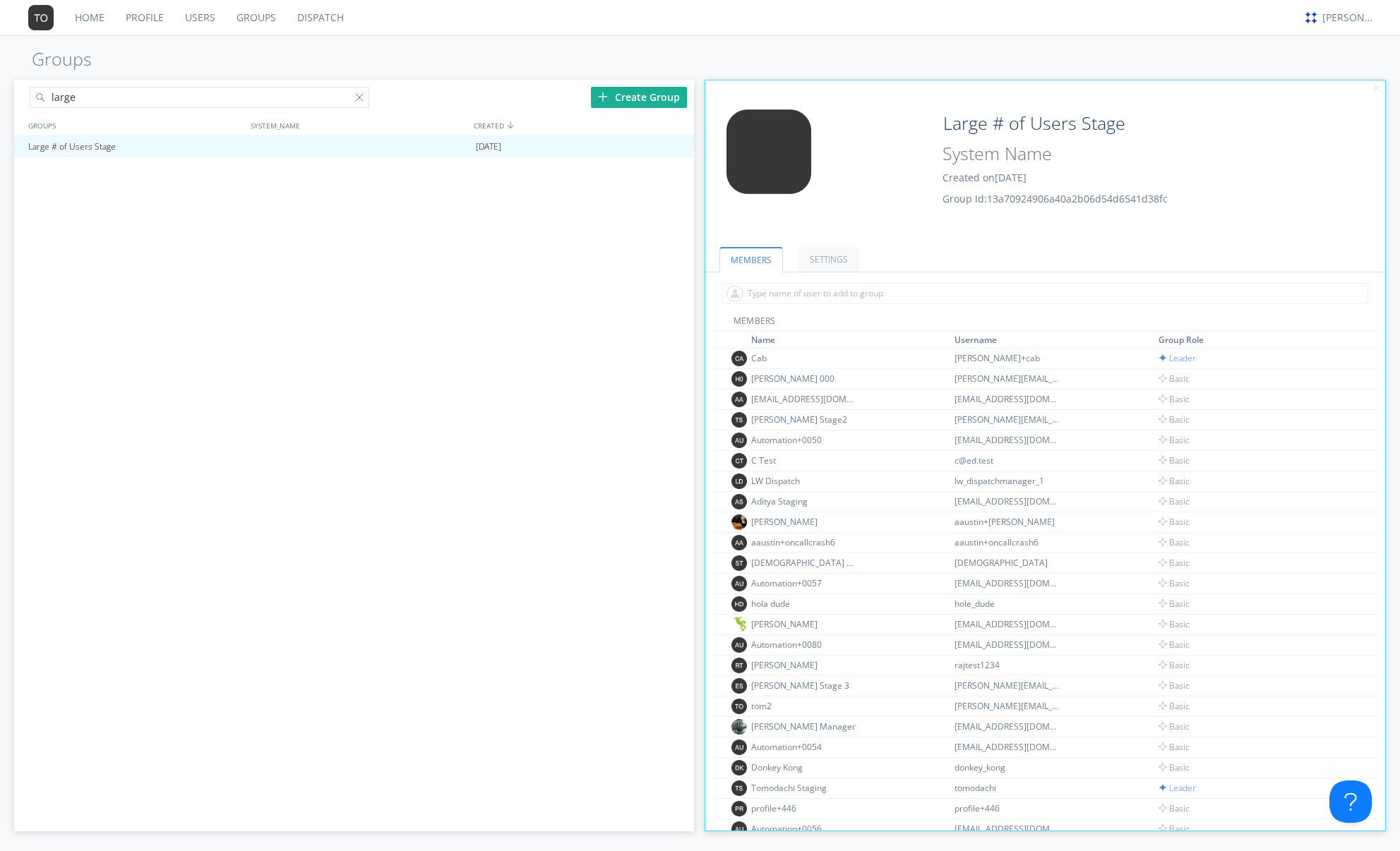
click at [358, 94] on div at bounding box center [362, 100] width 14 height 14
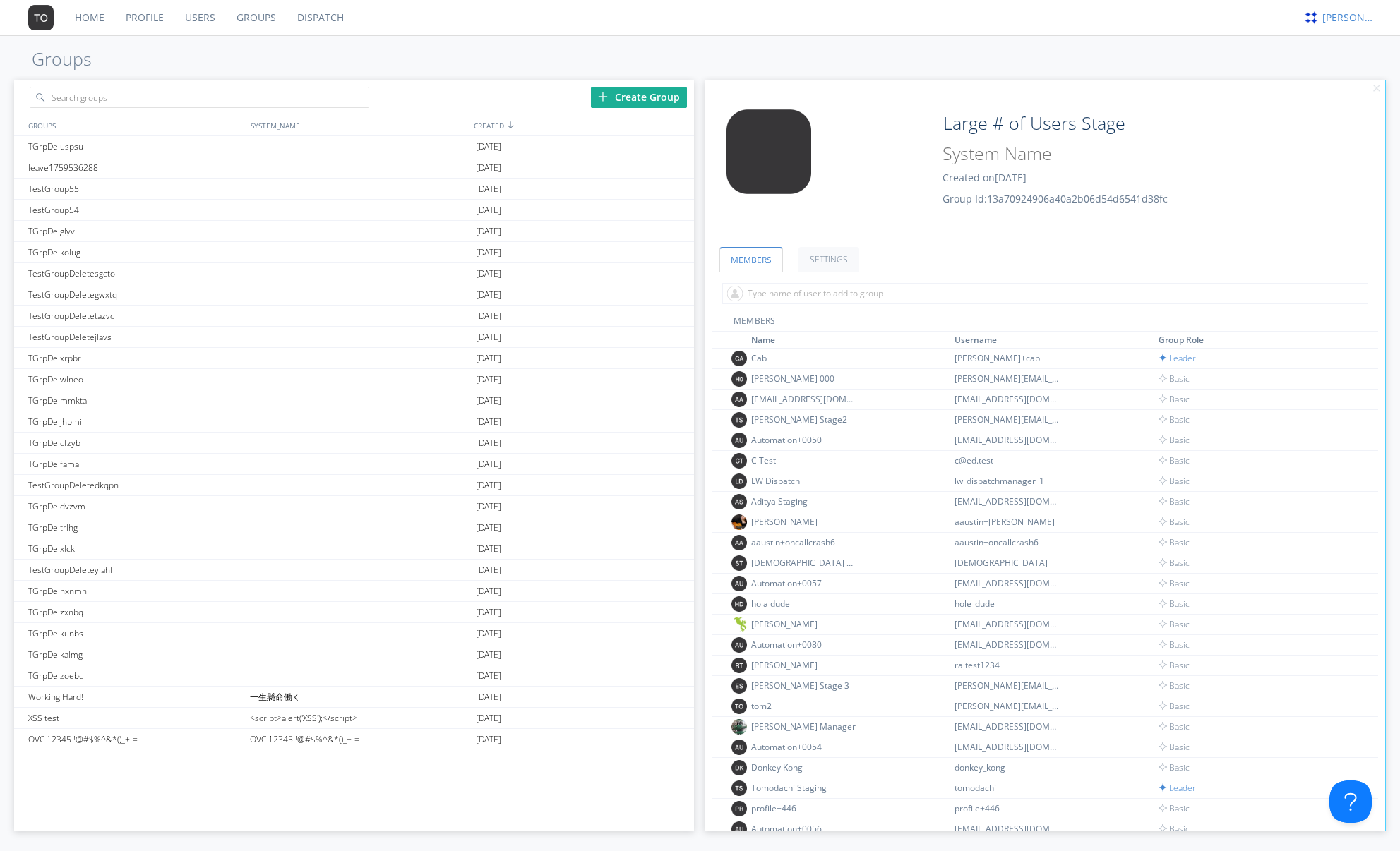
click at [1337, 22] on div "[PERSON_NAME]" at bounding box center [1349, 18] width 53 height 14
click at [1328, 71] on div "Log Out" at bounding box center [1355, 75] width 73 height 25
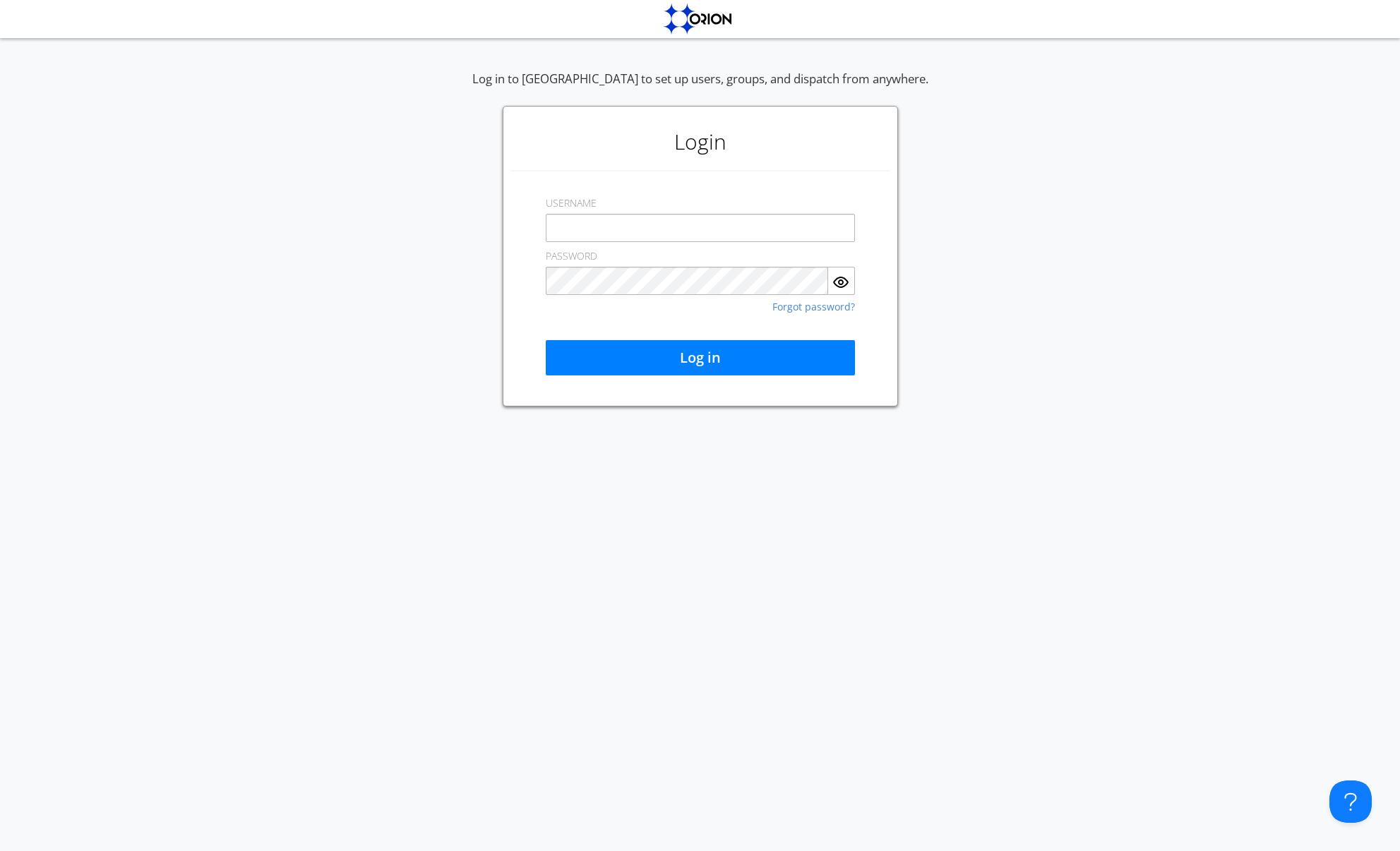
click at [896, 572] on div "Log in to [GEOGRAPHIC_DATA] to set up users, groups, and dispatch from anywhere…" at bounding box center [700, 443] width 1400 height 816
click at [568, 227] on input "text" at bounding box center [700, 227] width 309 height 28
paste input "[EMAIL_ADDRESS][DOMAIN_NAME]"
type input "[EMAIL_ADDRESS][DOMAIN_NAME]"
click at [736, 364] on button "Log in" at bounding box center [700, 358] width 309 height 35
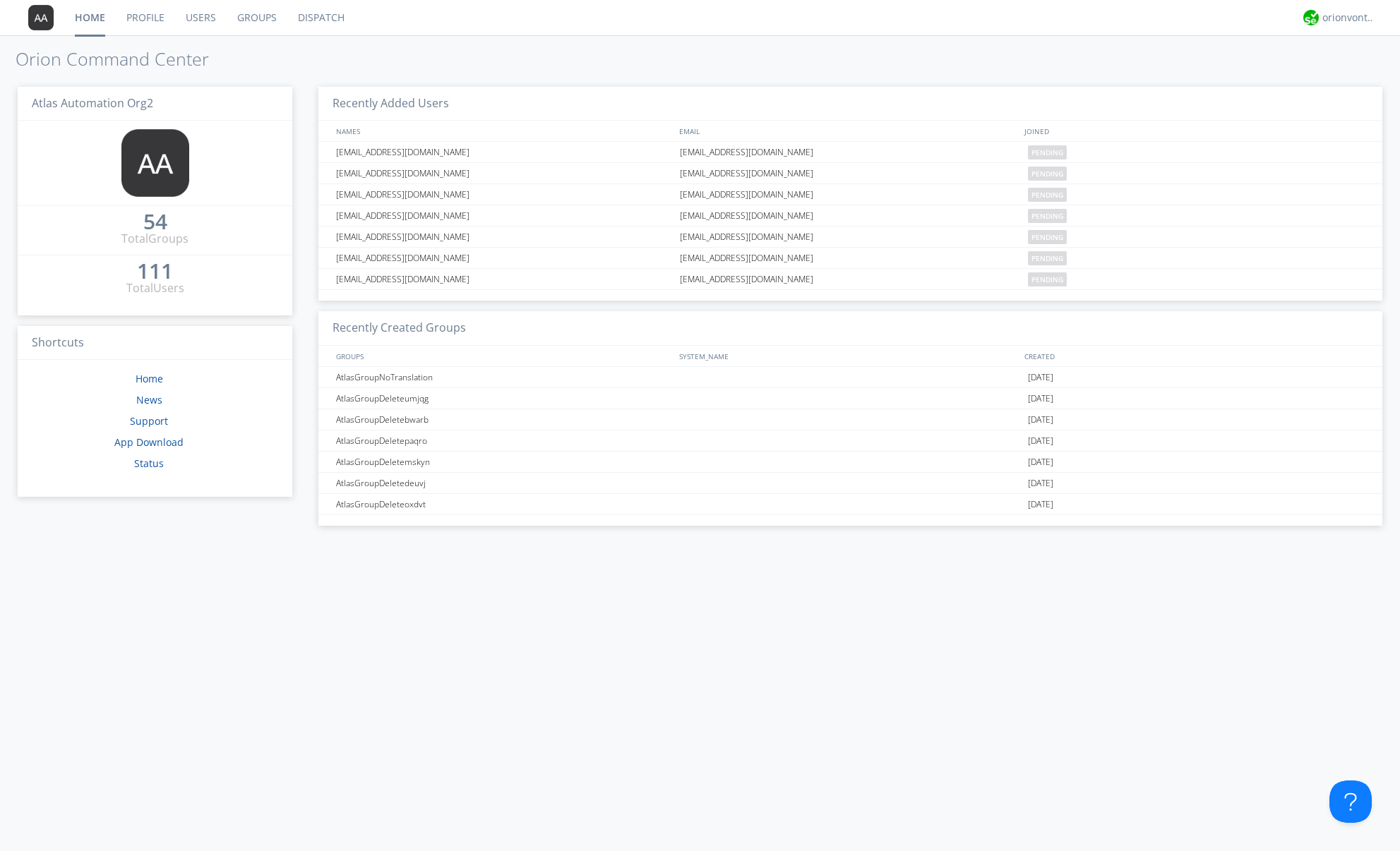
click at [210, 24] on link "Users" at bounding box center [200, 18] width 51 height 35
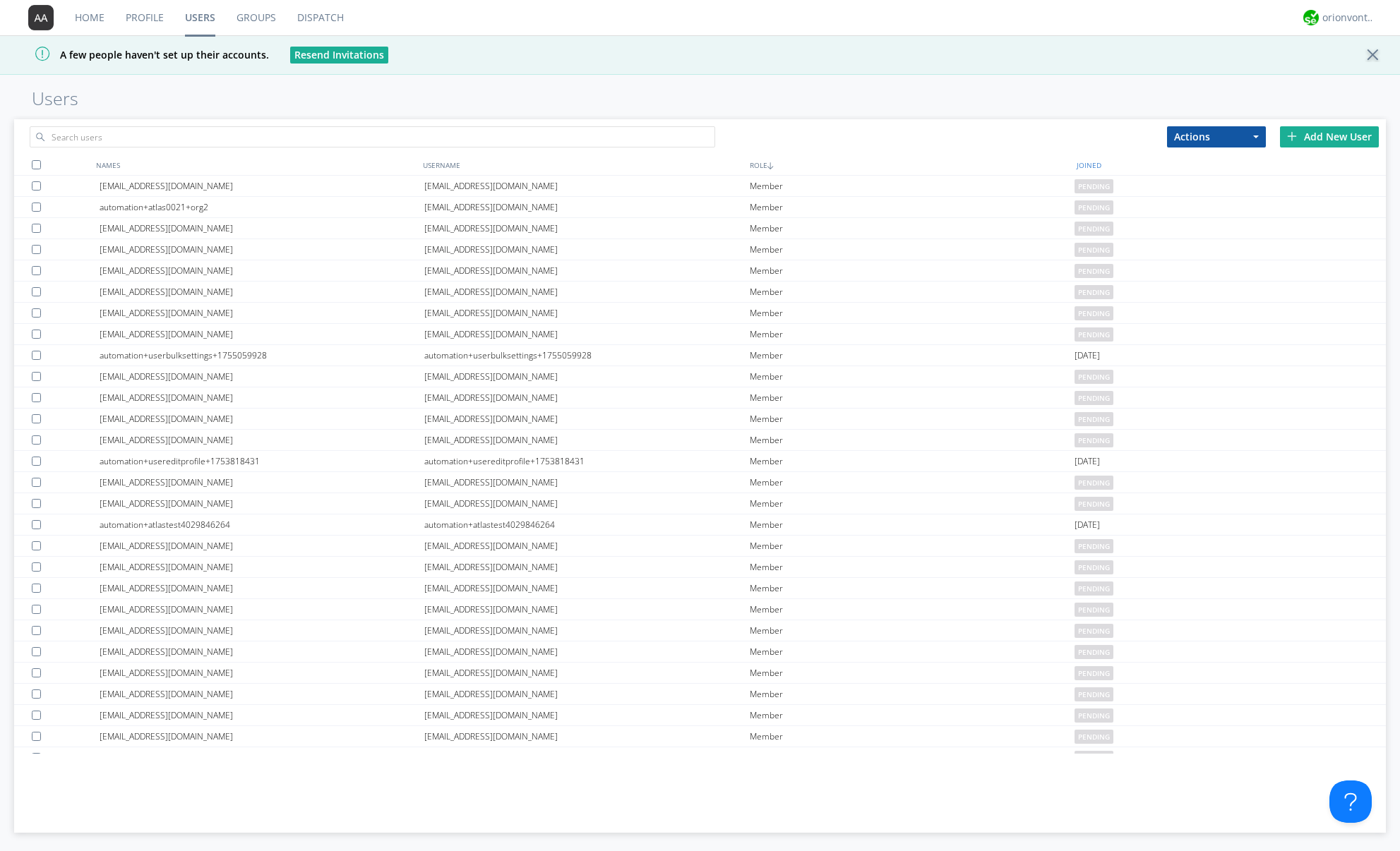
click at [1088, 165] on div "JOINED" at bounding box center [1236, 164] width 327 height 20
click at [576, 184] on div "[EMAIL_ADDRESS][DOMAIN_NAME]" at bounding box center [586, 186] width 325 height 20
